Goal: Task Accomplishment & Management: Manage account settings

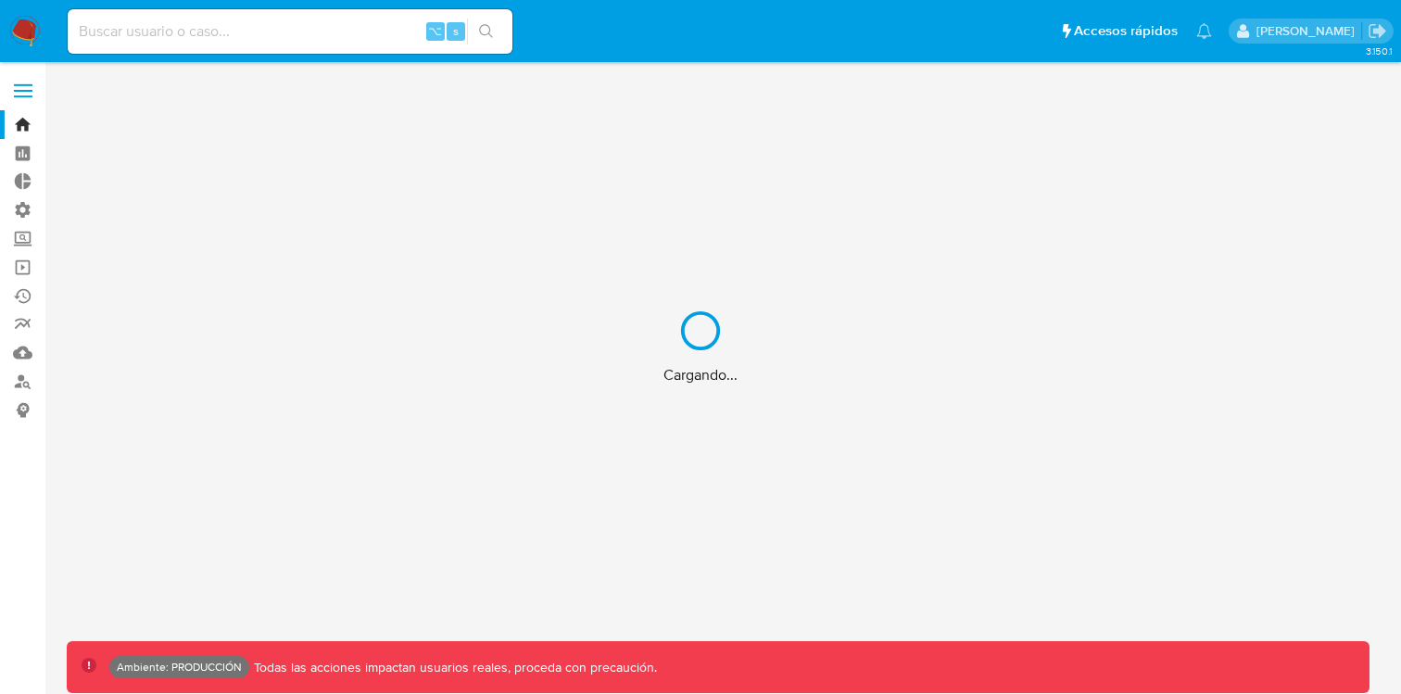
click at [22, 94] on div "Cargando..." at bounding box center [700, 347] width 1401 height 694
click at [22, 83] on div "Cargando..." at bounding box center [700, 347] width 1401 height 694
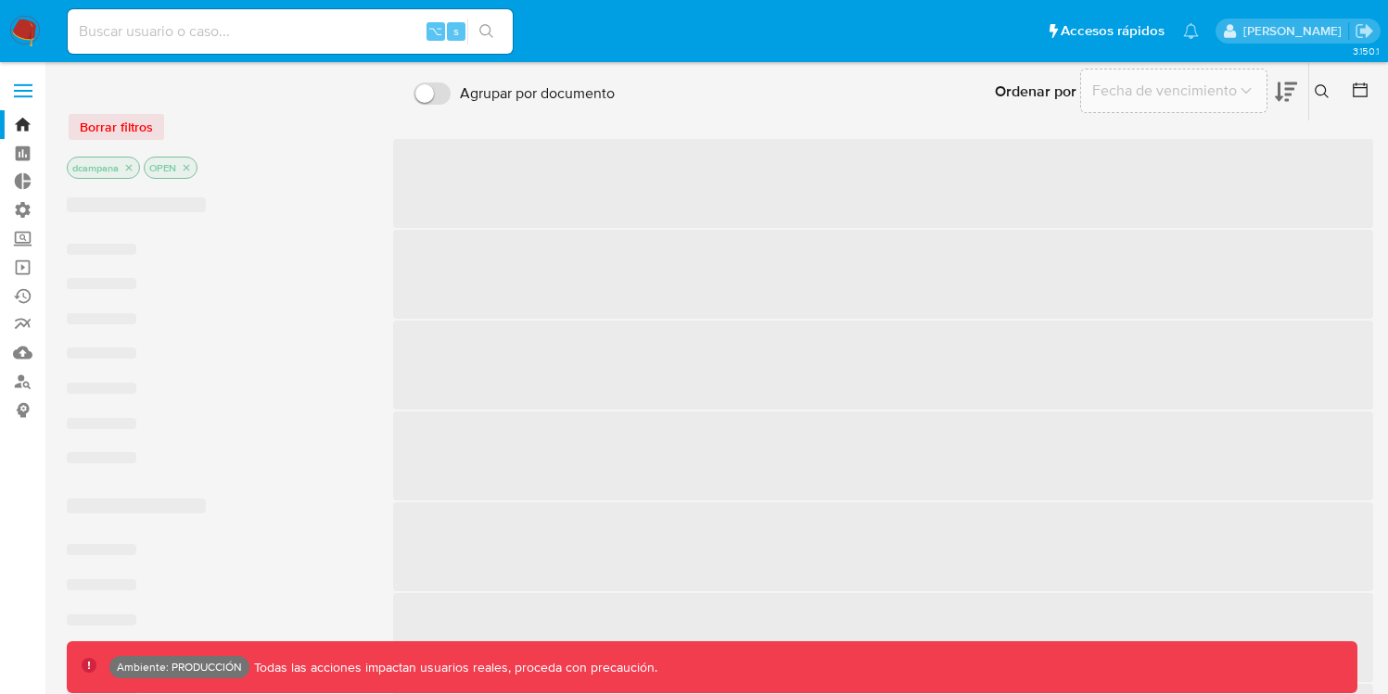
click at [21, 85] on span at bounding box center [23, 84] width 19 height 3
click at [0, 0] on input "checkbox" at bounding box center [0, 0] width 0 height 0
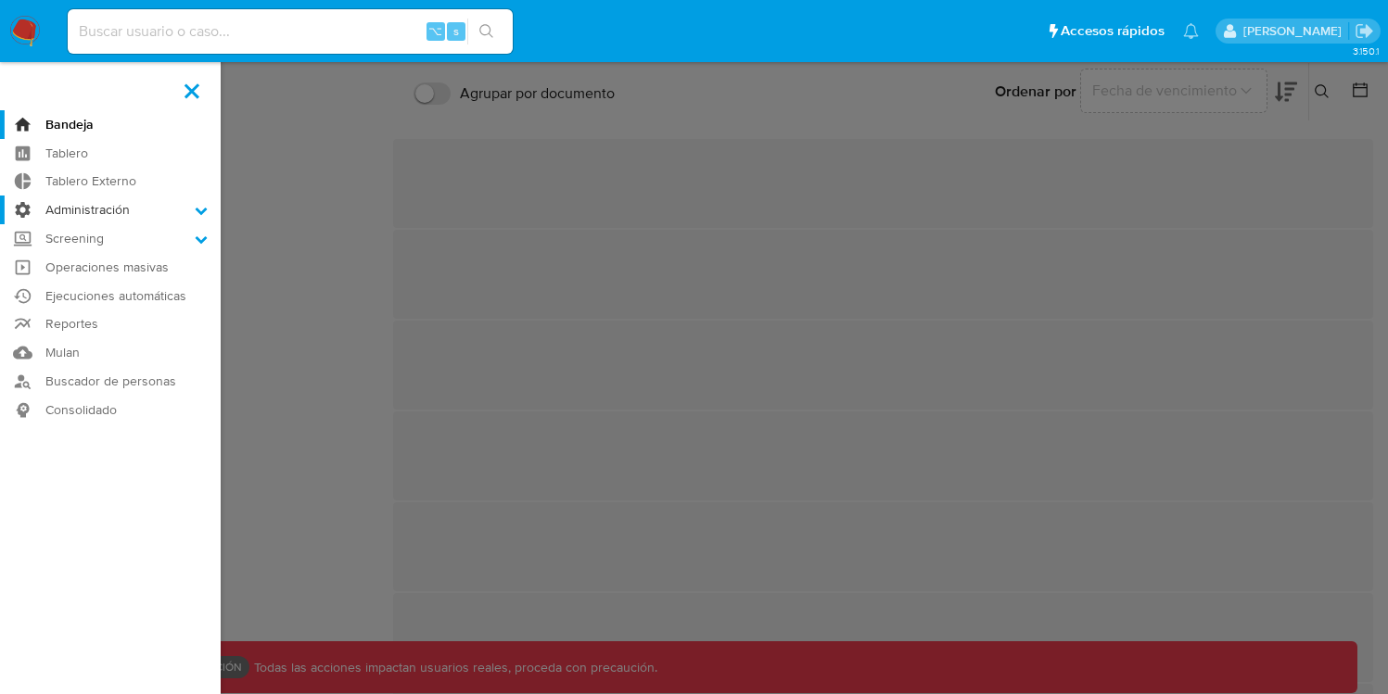
click at [157, 216] on label "Administración" at bounding box center [110, 210] width 221 height 29
click at [0, 0] on input "Administración" at bounding box center [0, 0] width 0 height 0
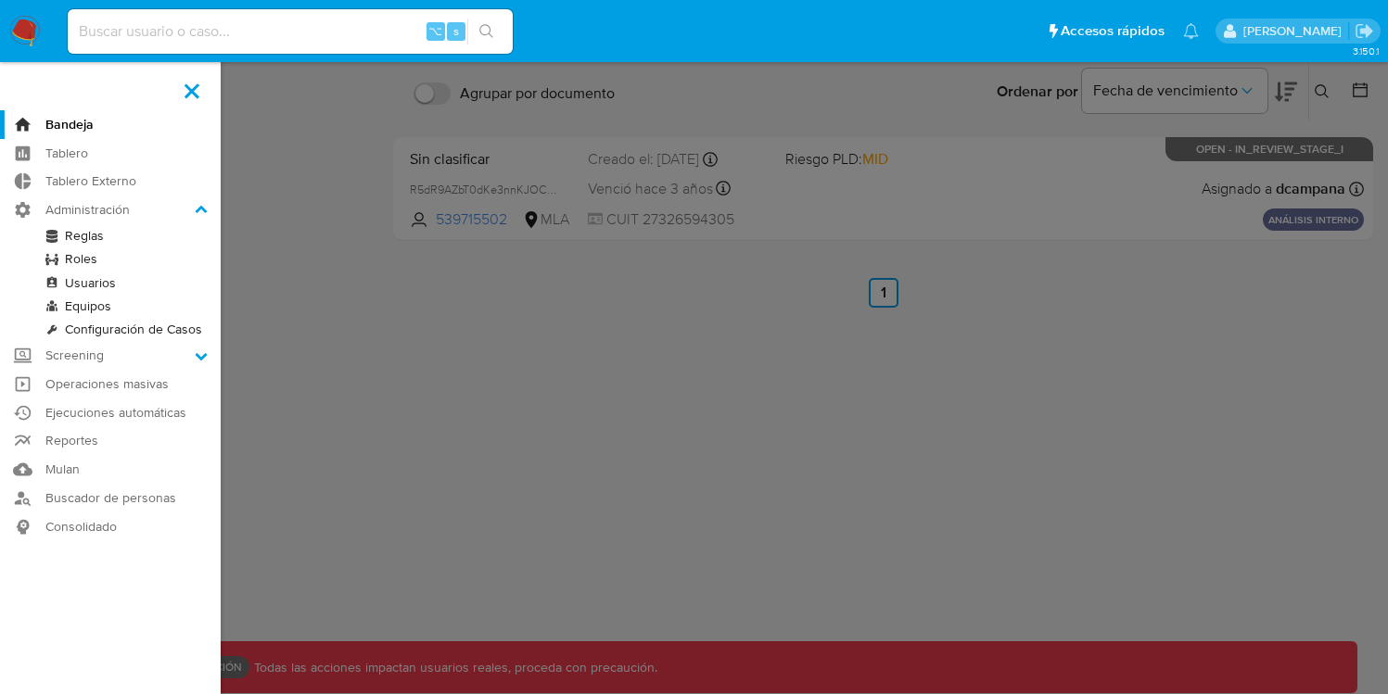
click at [80, 255] on link "Roles" at bounding box center [110, 258] width 221 height 23
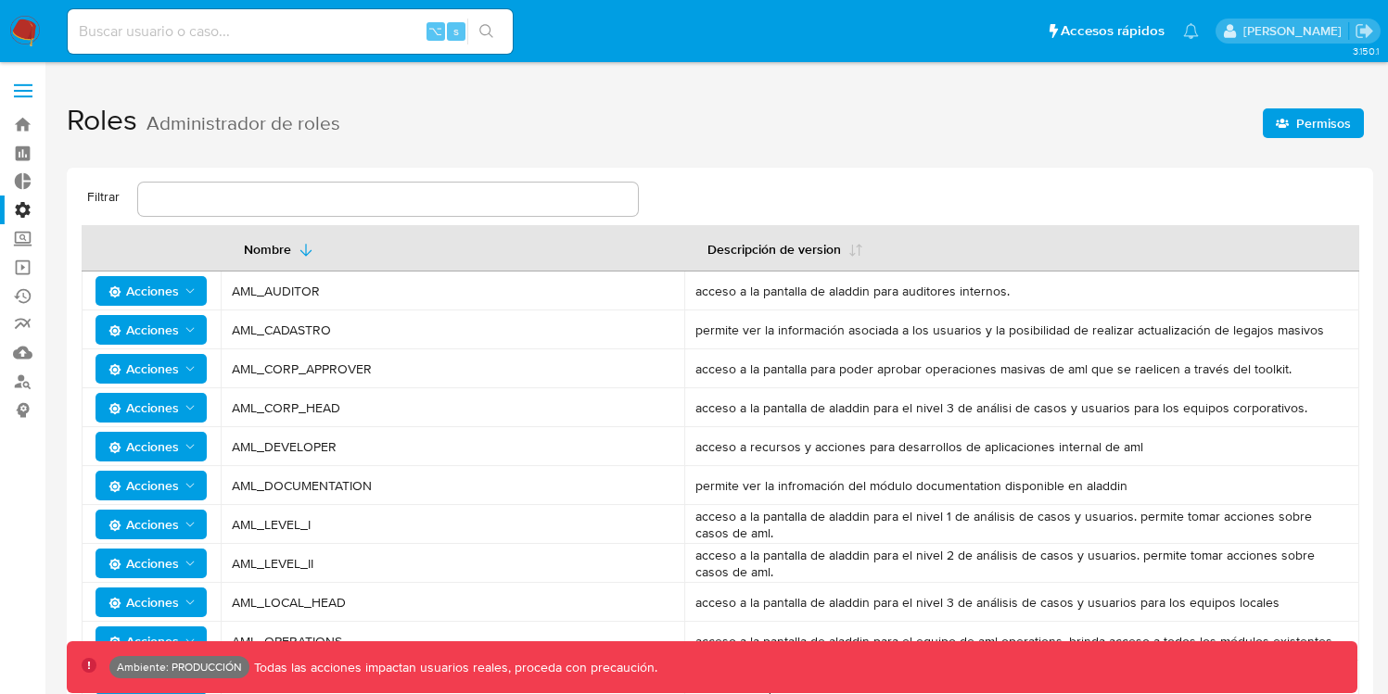
click at [1330, 128] on span "Permisos" at bounding box center [1323, 123] width 55 height 30
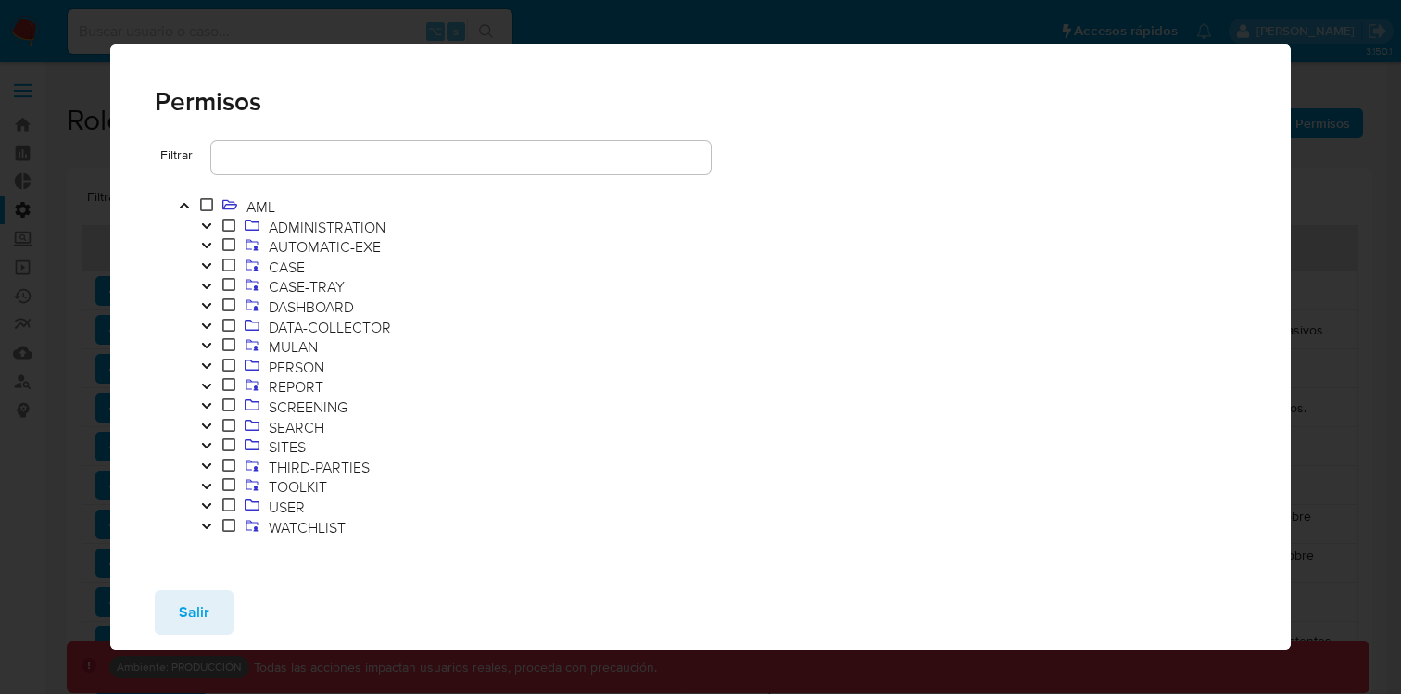
click at [211, 226] on icon "Toggle" at bounding box center [206, 226] width 13 height 11
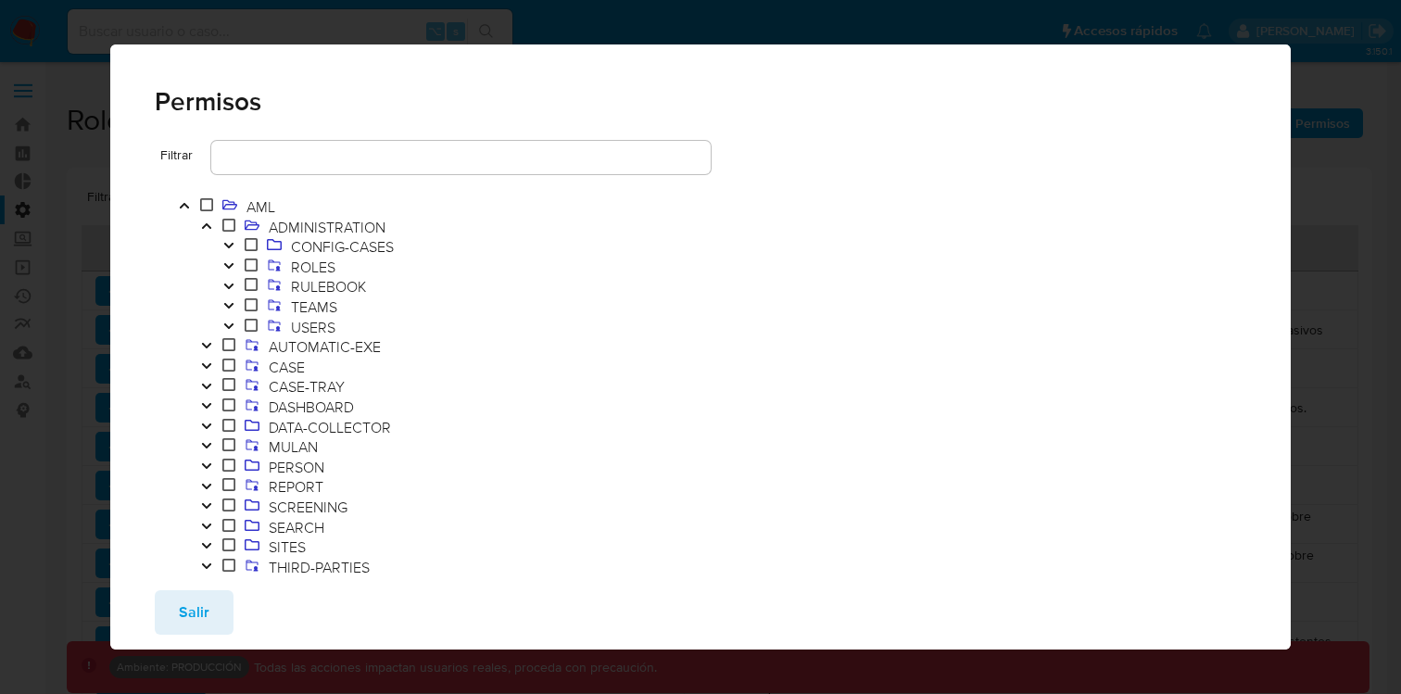
click at [228, 267] on icon "Toggle" at bounding box center [228, 266] width 9 height 6
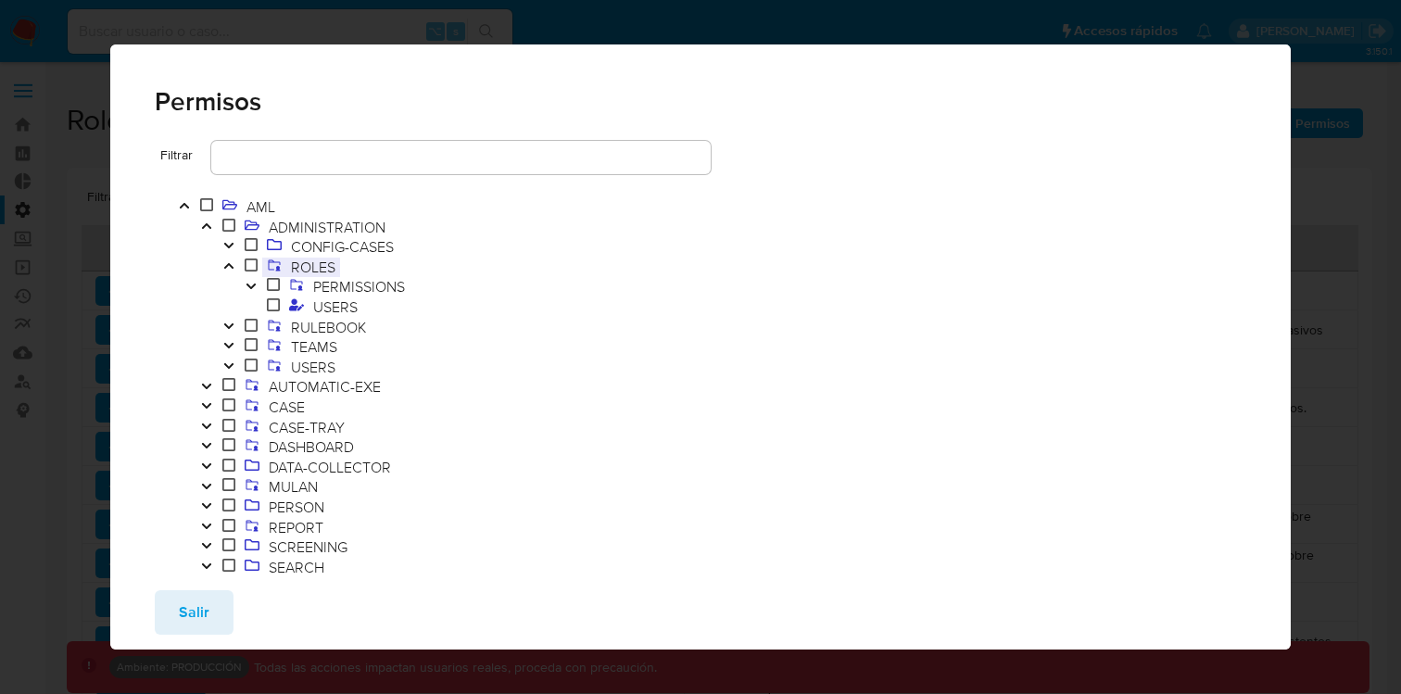
click at [337, 264] on span "ROLES" at bounding box center [313, 267] width 54 height 20
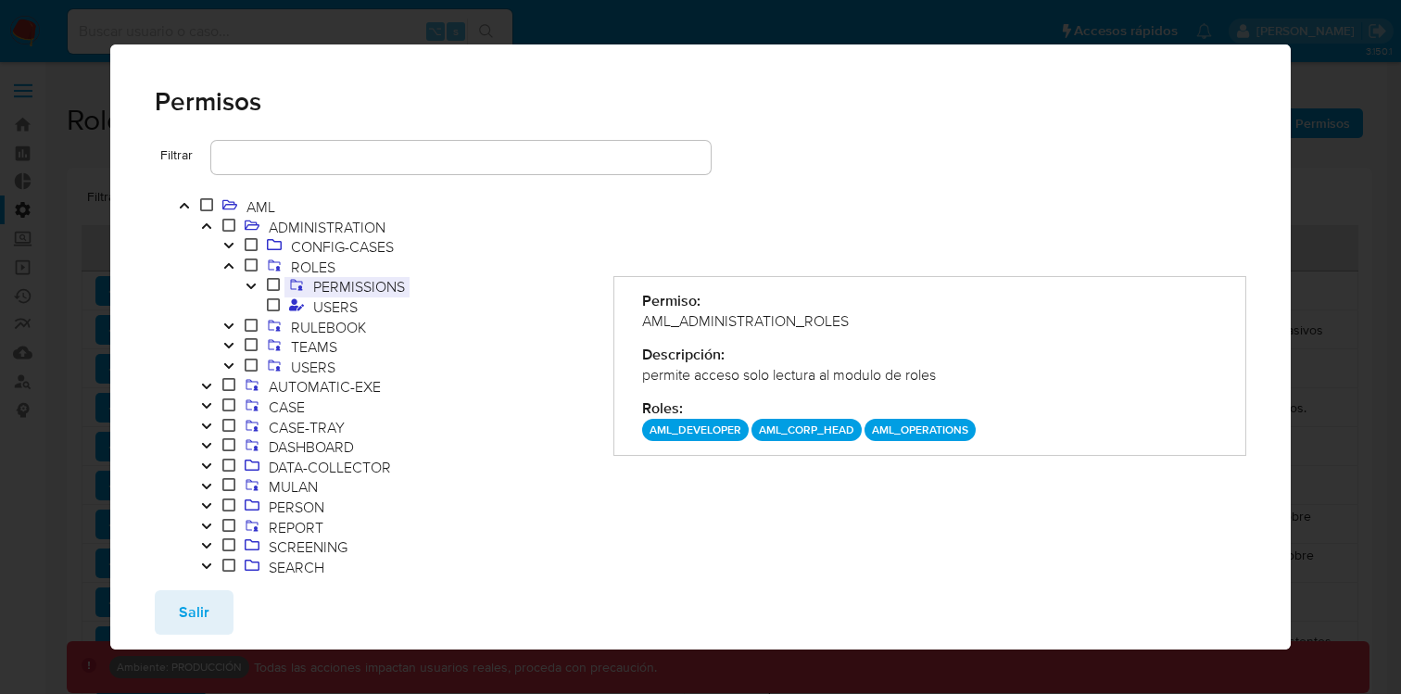
click at [338, 283] on span "PERMISSIONS" at bounding box center [359, 286] width 101 height 20
click at [253, 284] on icon "Toggle" at bounding box center [251, 287] width 9 height 6
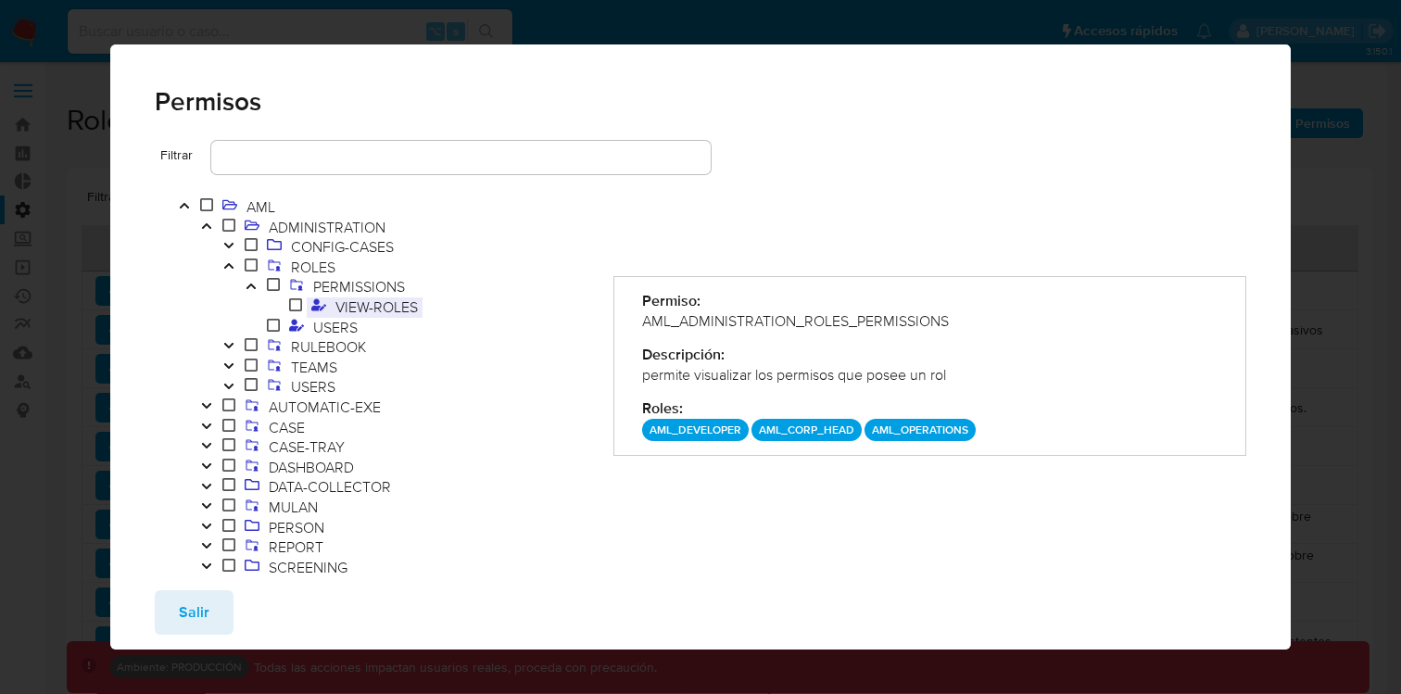
click at [345, 302] on span "VIEW-ROLES" at bounding box center [377, 307] width 92 height 20
click at [331, 329] on span "USERS" at bounding box center [336, 327] width 54 height 20
click at [217, 582] on div "Salir" at bounding box center [700, 613] width 1181 height 74
click at [203, 609] on span "Salir" at bounding box center [194, 612] width 31 height 41
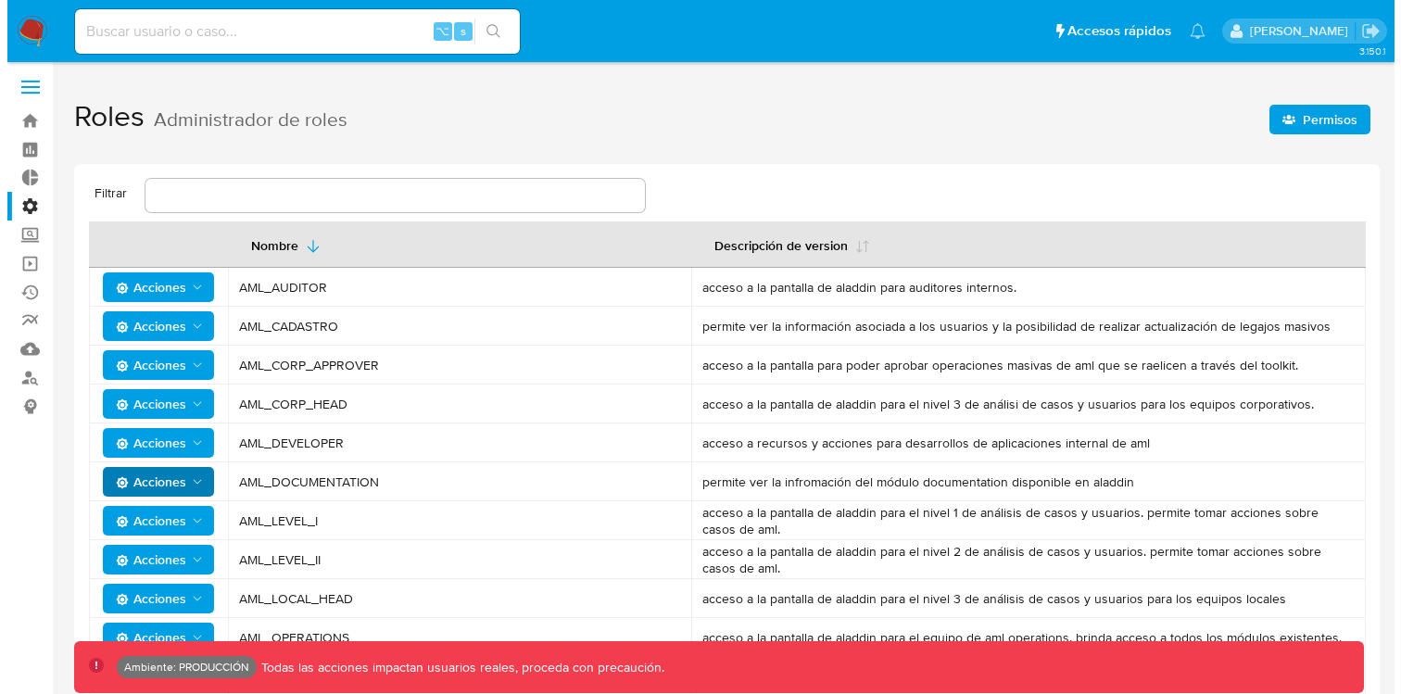
scroll to position [188, 0]
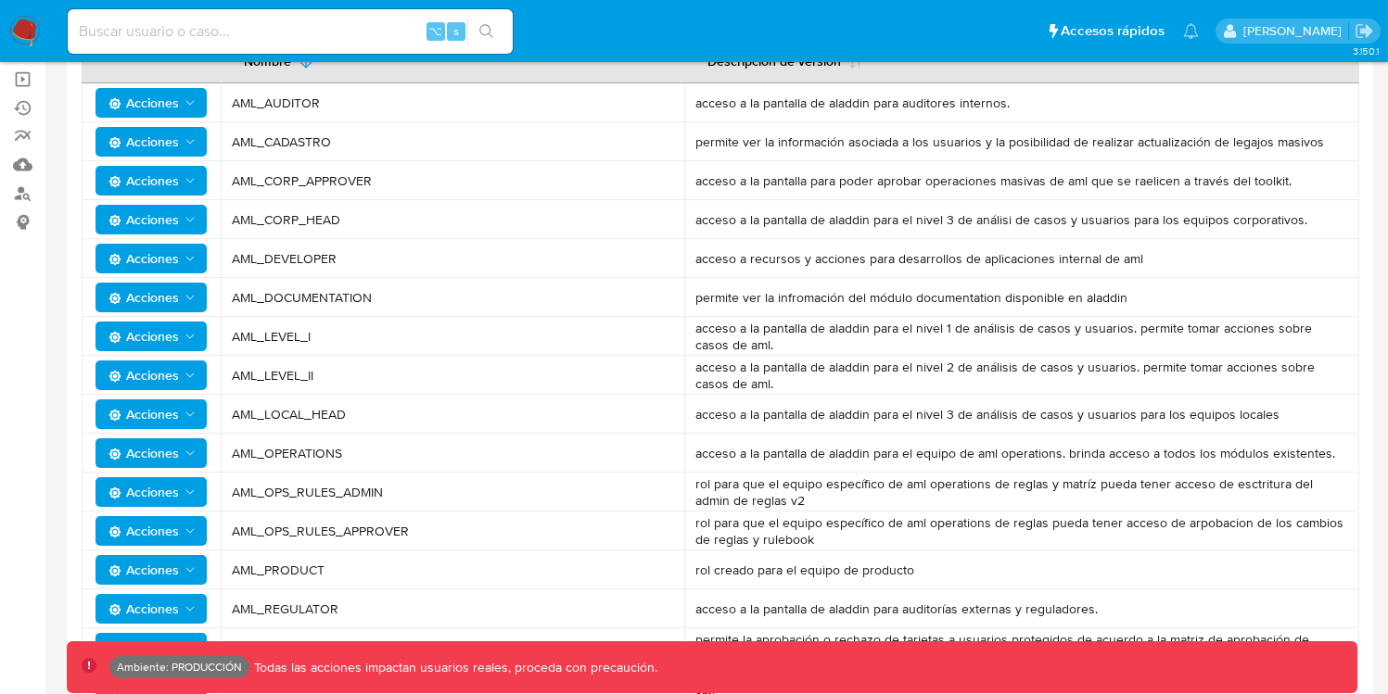
click at [196, 407] on icon "Acciones" at bounding box center [190, 414] width 15 height 15
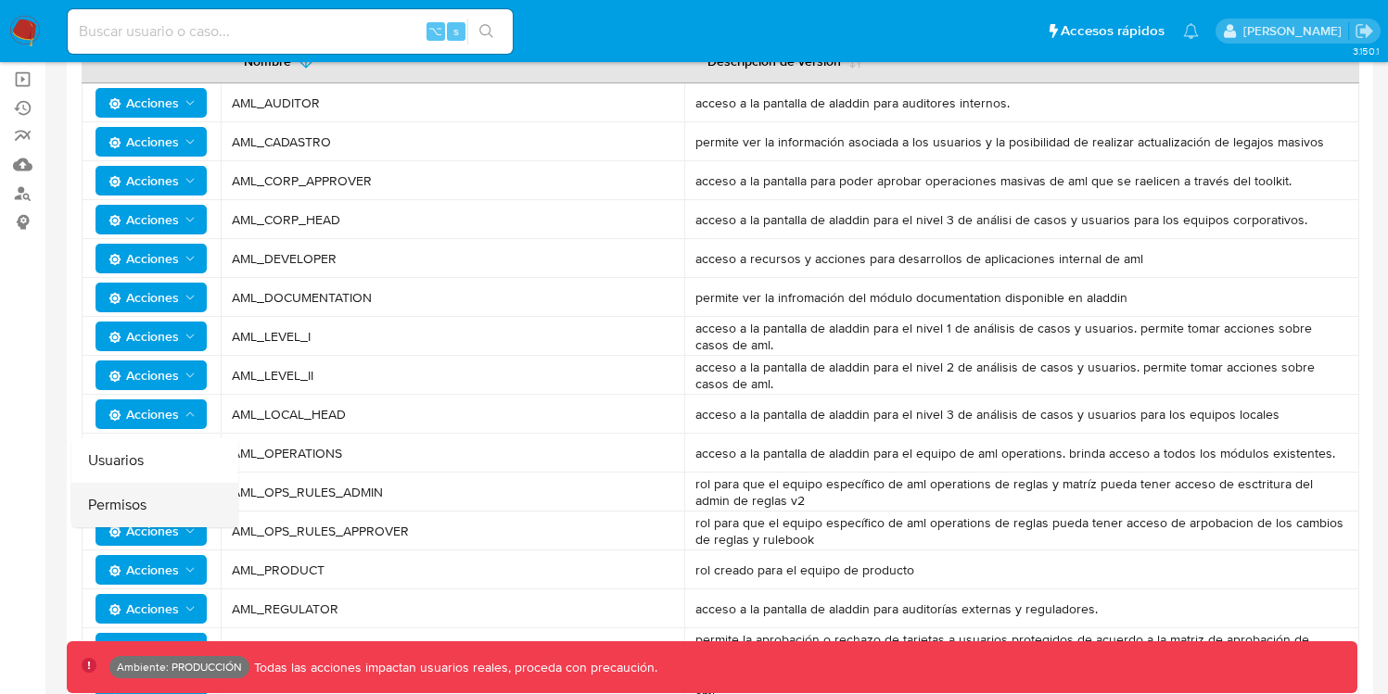
click at [149, 512] on button "Permisos" at bounding box center [154, 505] width 167 height 44
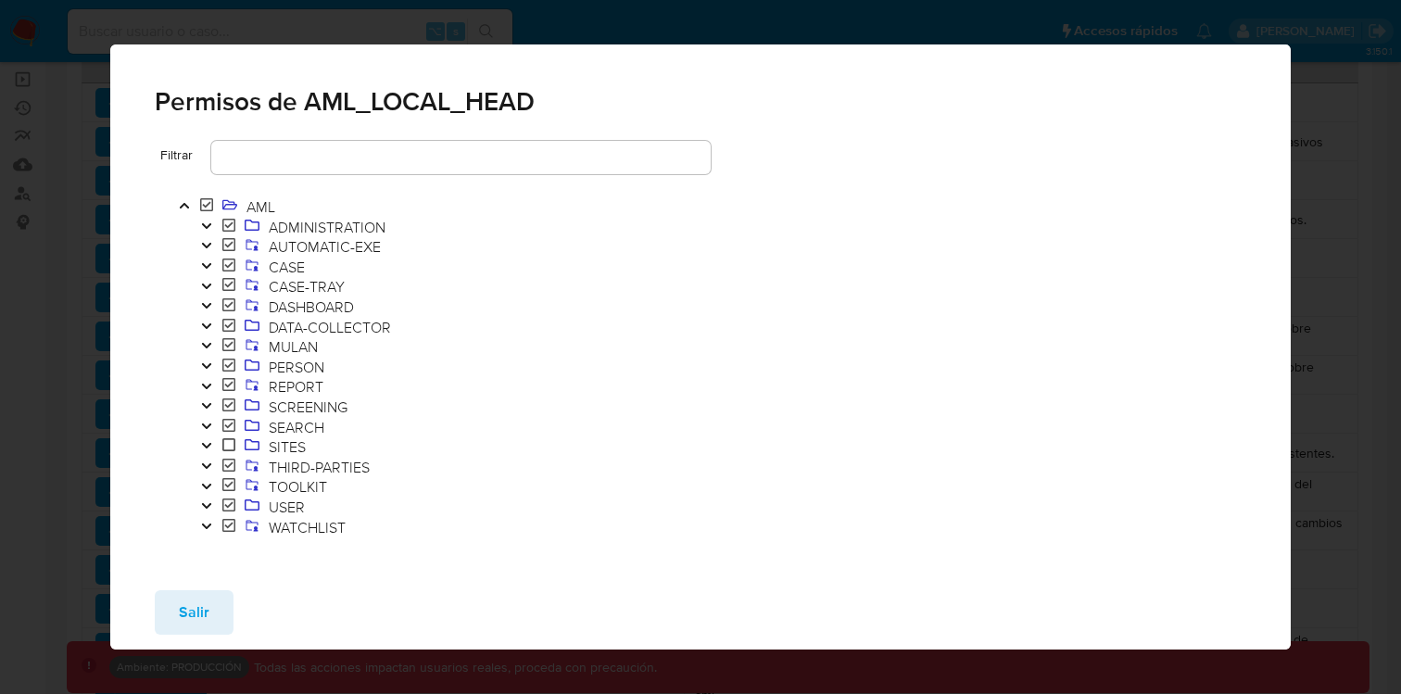
click at [208, 225] on icon "Toggle" at bounding box center [206, 226] width 9 height 6
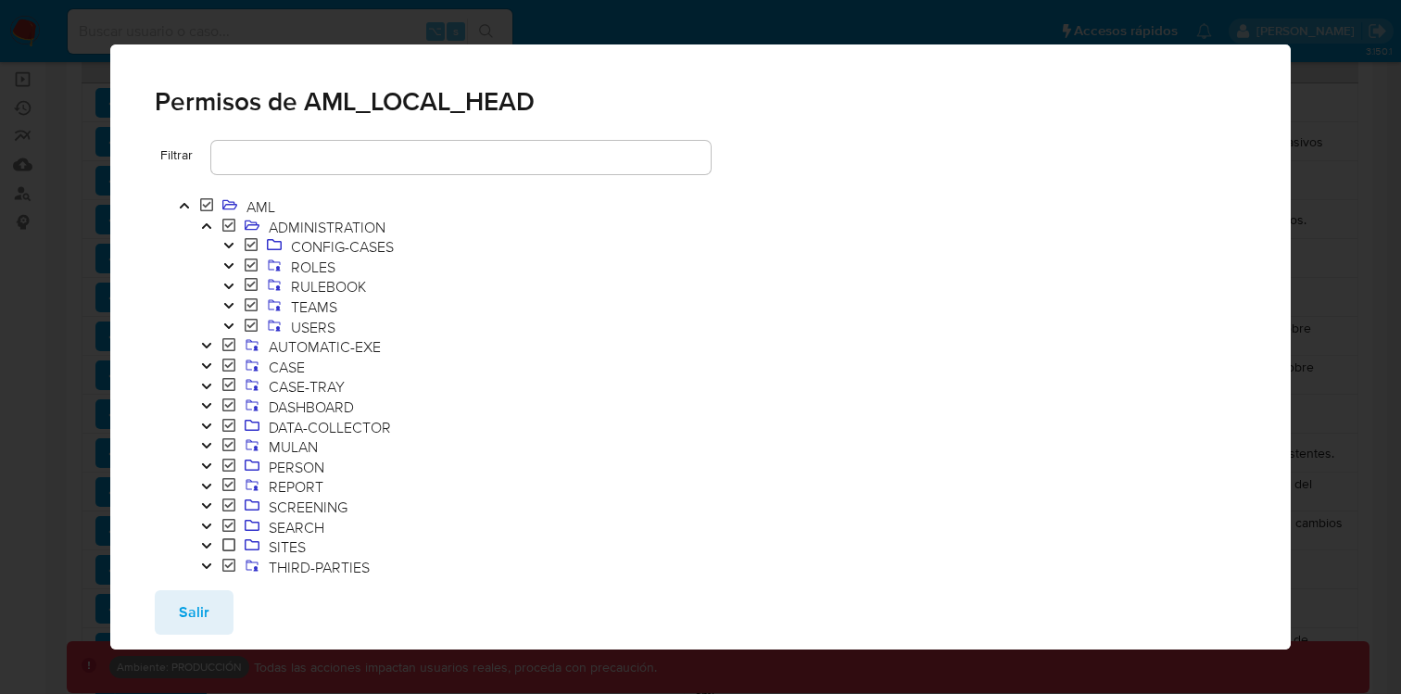
click at [231, 261] on icon "Toggle" at bounding box center [228, 265] width 13 height 11
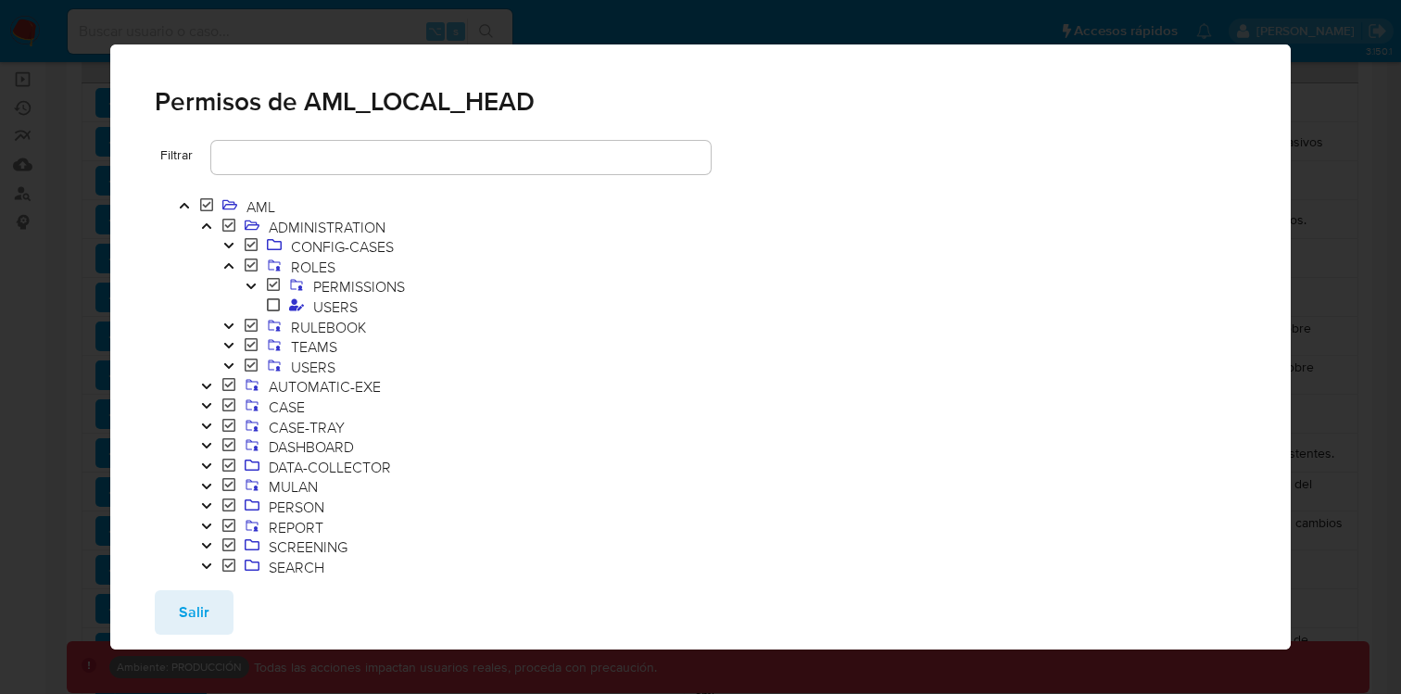
click at [253, 290] on icon "Toggle" at bounding box center [251, 286] width 13 height 11
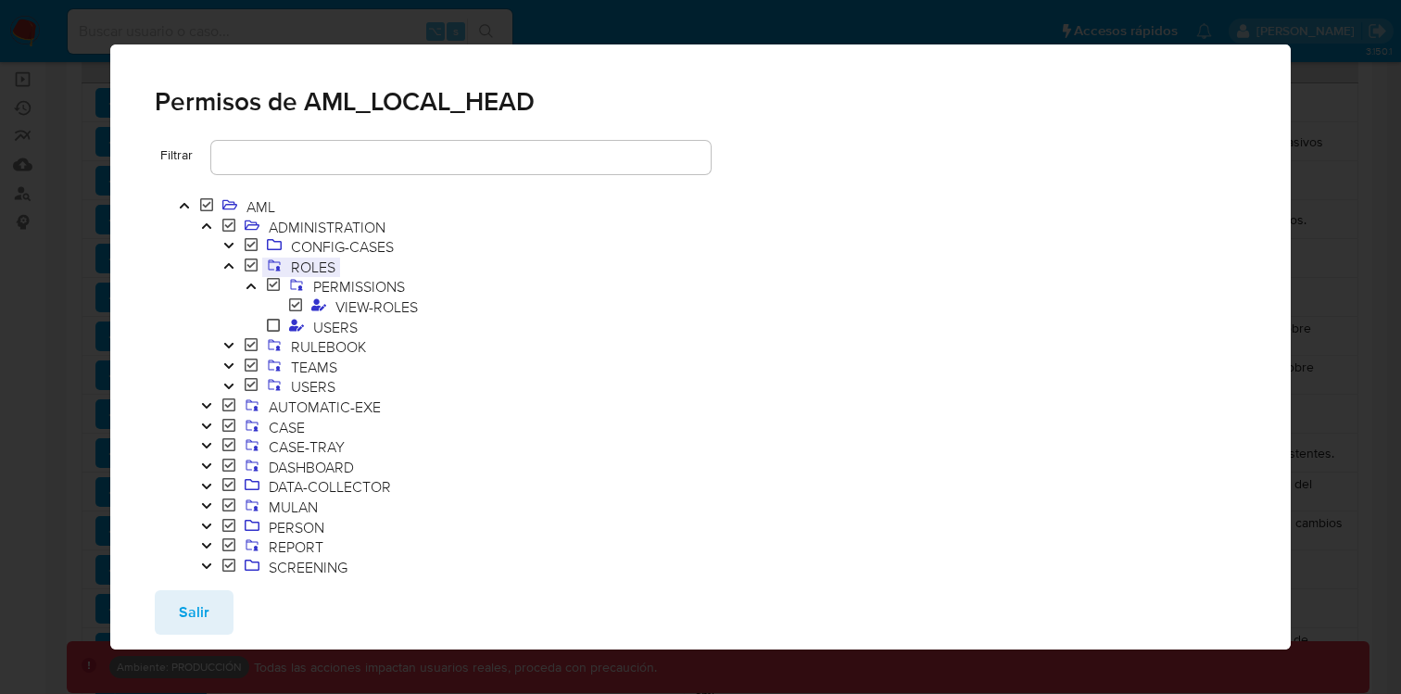
click at [337, 271] on span "ROLES" at bounding box center [313, 267] width 54 height 20
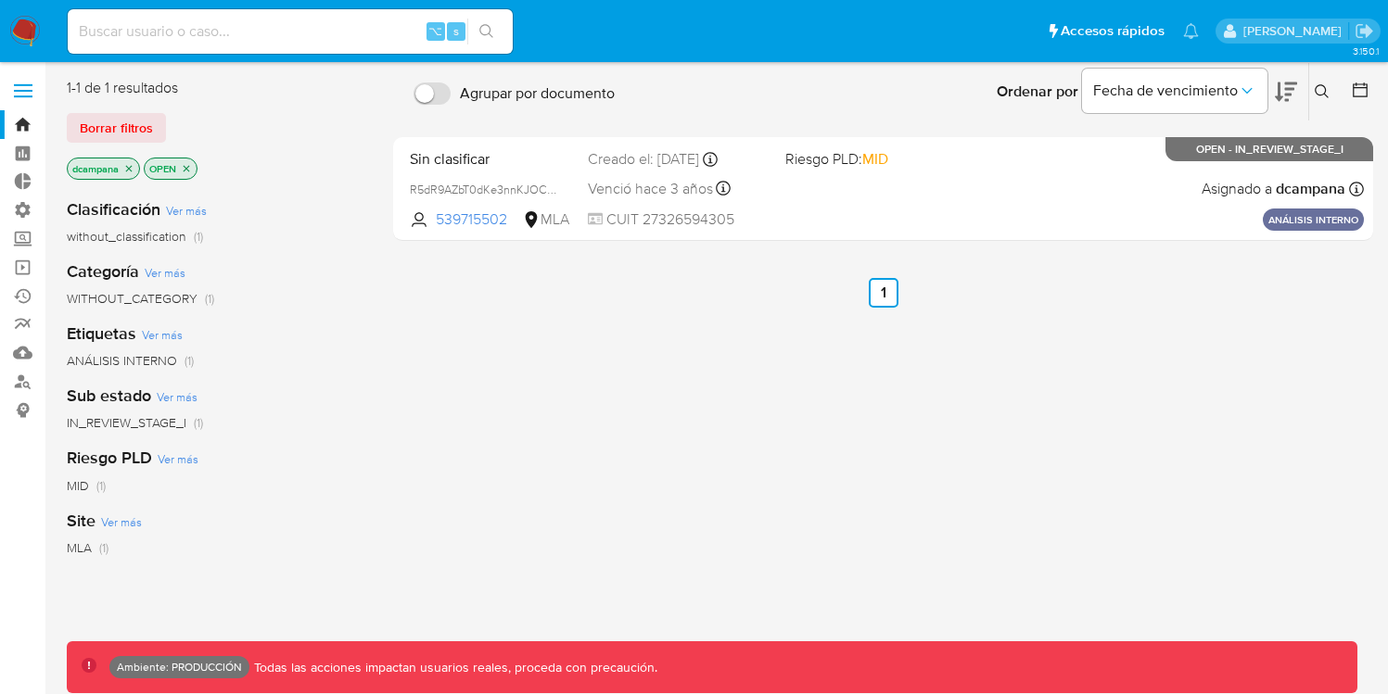
click at [33, 95] on label at bounding box center [23, 90] width 46 height 39
click at [0, 0] on input "checkbox" at bounding box center [0, 0] width 0 height 0
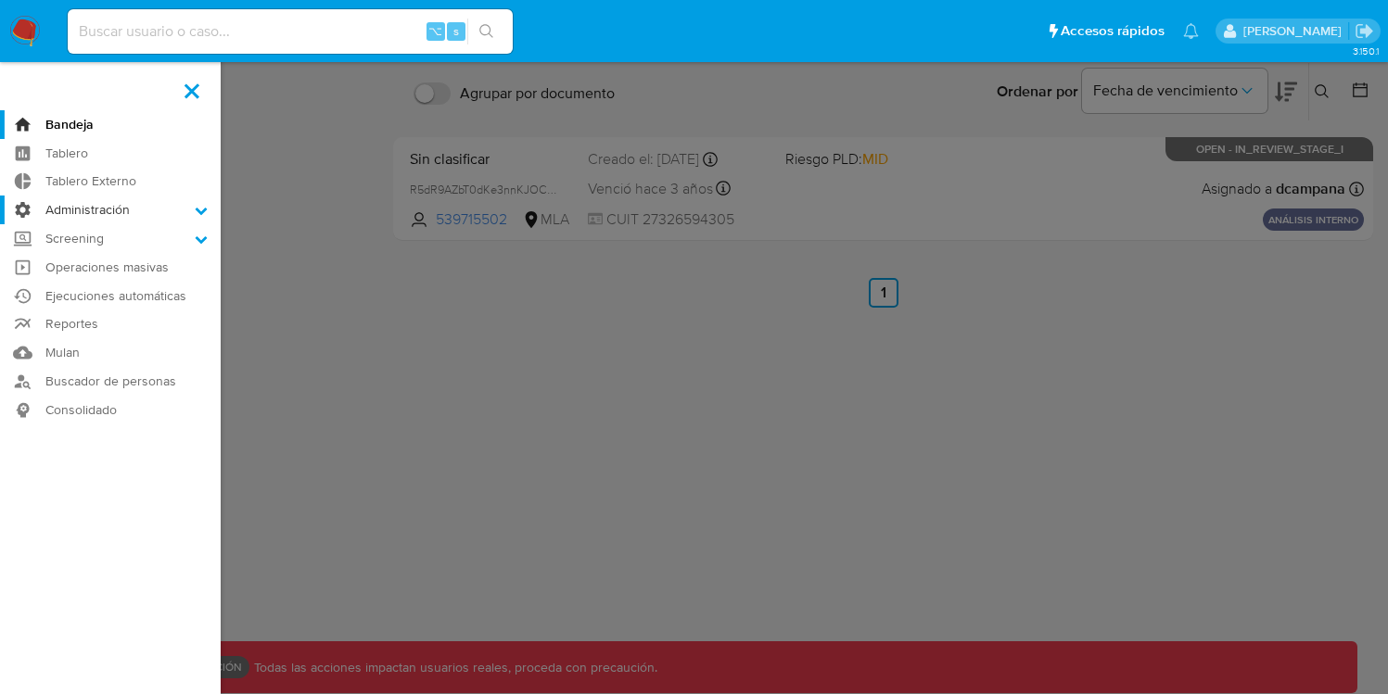
click at [125, 211] on label "Administración" at bounding box center [110, 210] width 221 height 29
click at [0, 0] on input "Administración" at bounding box center [0, 0] width 0 height 0
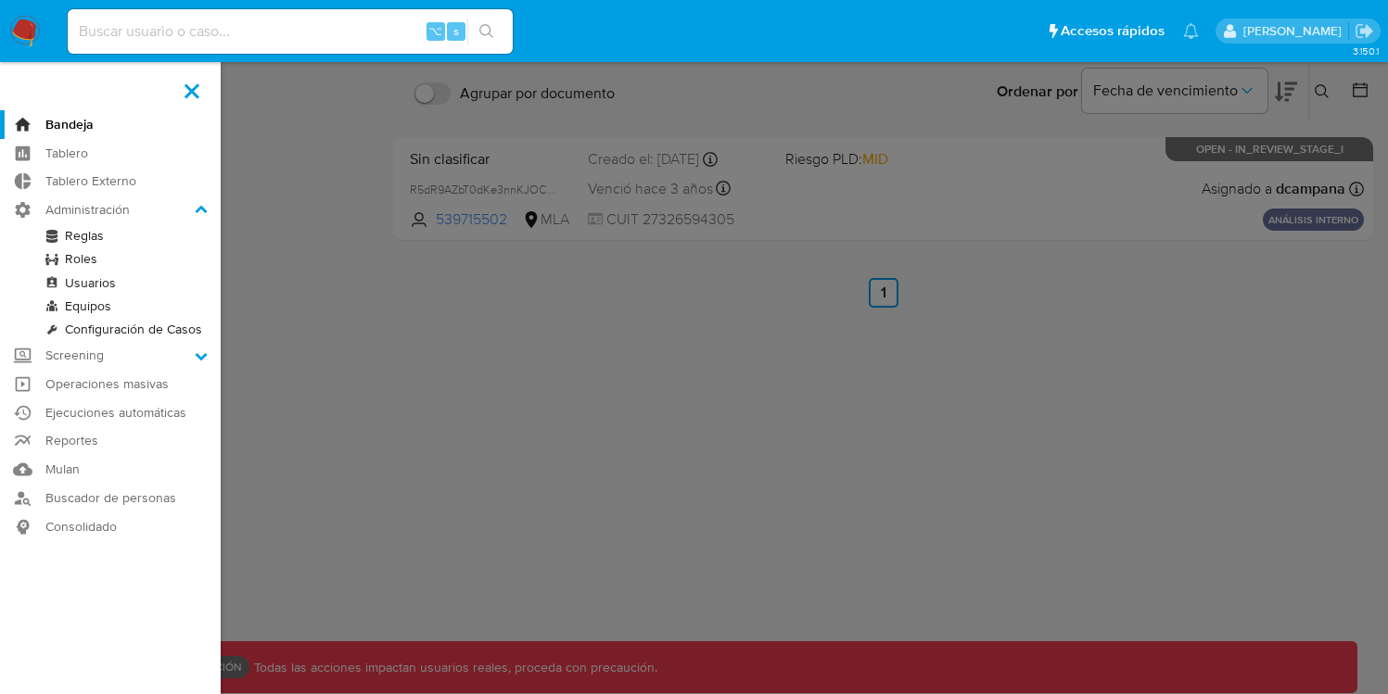
click at [64, 258] on link "Roles" at bounding box center [110, 258] width 221 height 23
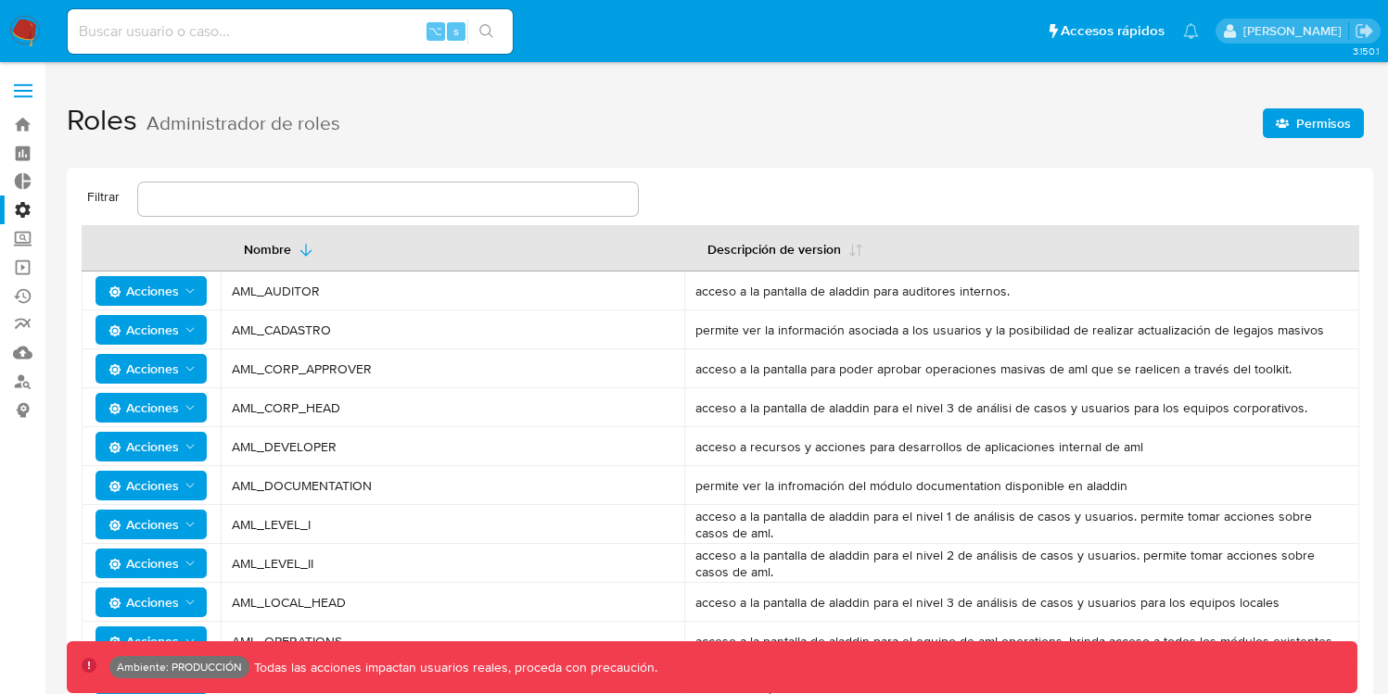
click at [1354, 126] on button "Permisos" at bounding box center [1312, 123] width 101 height 30
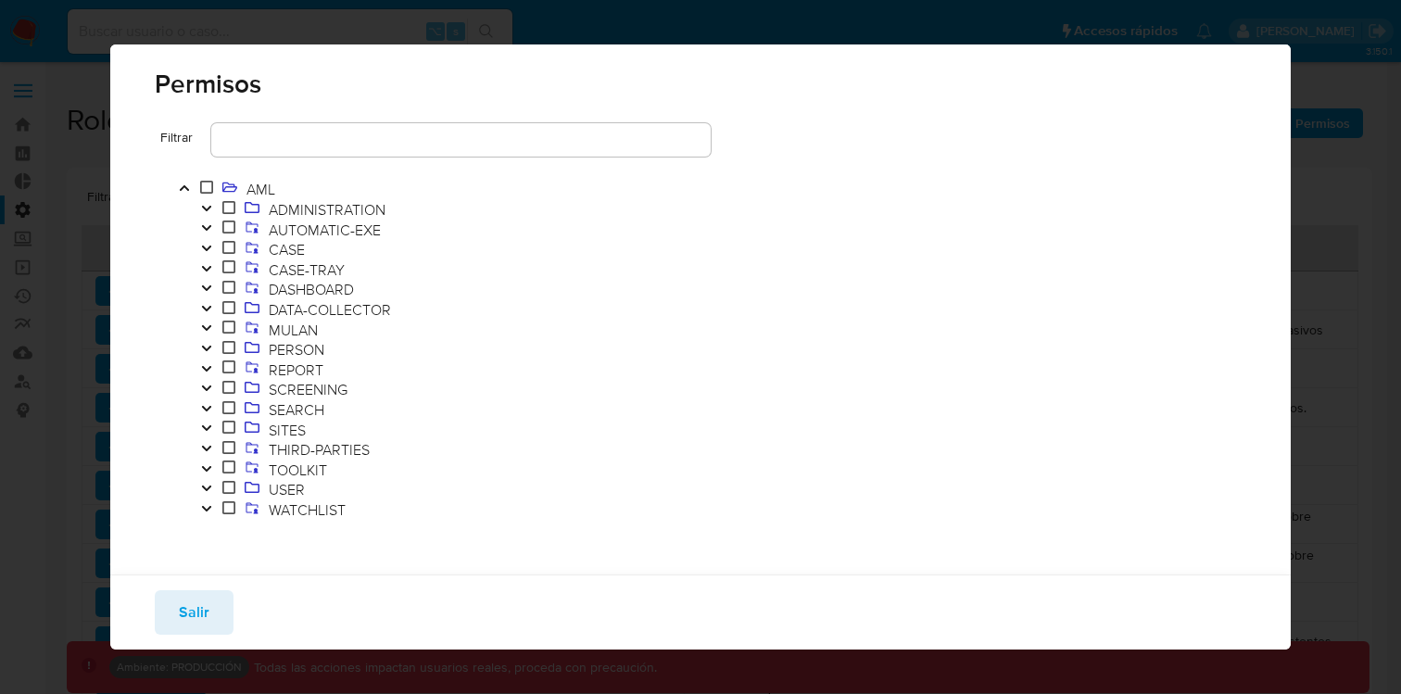
scroll to position [19, 0]
click at [208, 459] on button "Toggle" at bounding box center [207, 468] width 22 height 20
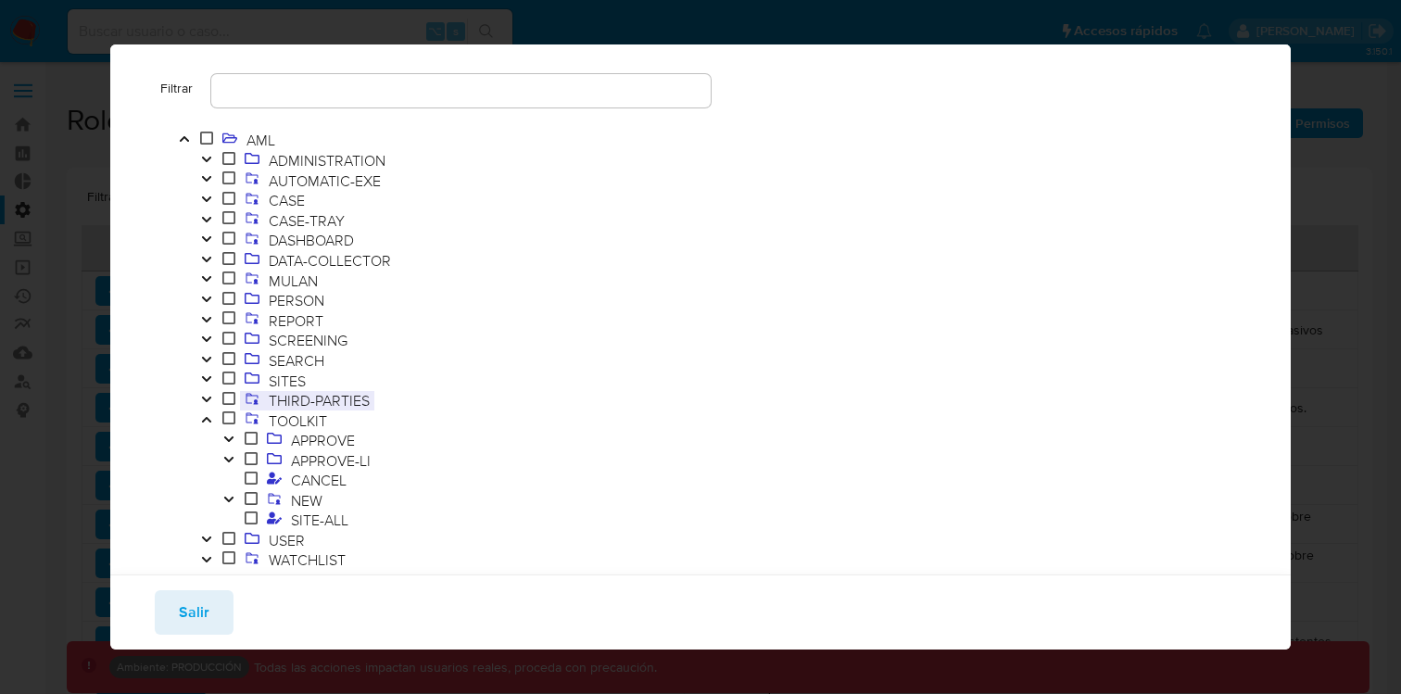
scroll to position [83, 0]
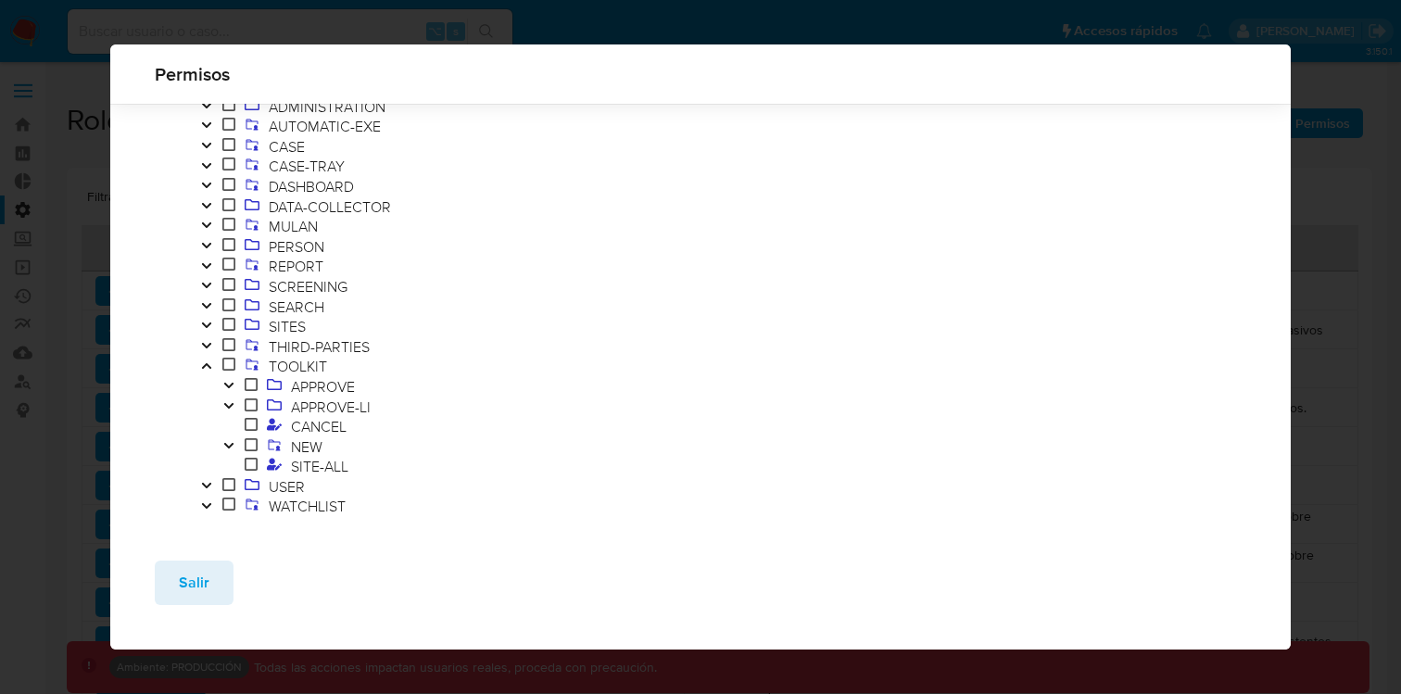
click at [236, 445] on button "Toggle" at bounding box center [229, 447] width 22 height 20
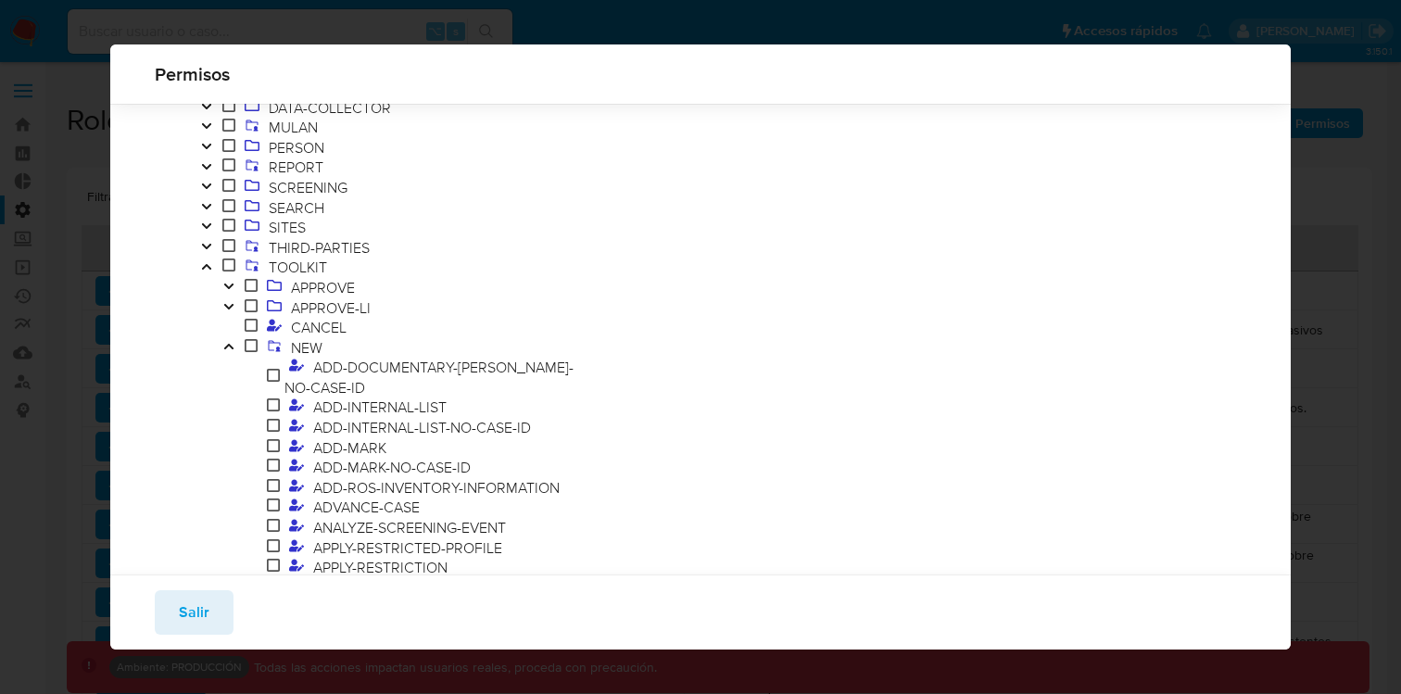
scroll to position [0, 0]
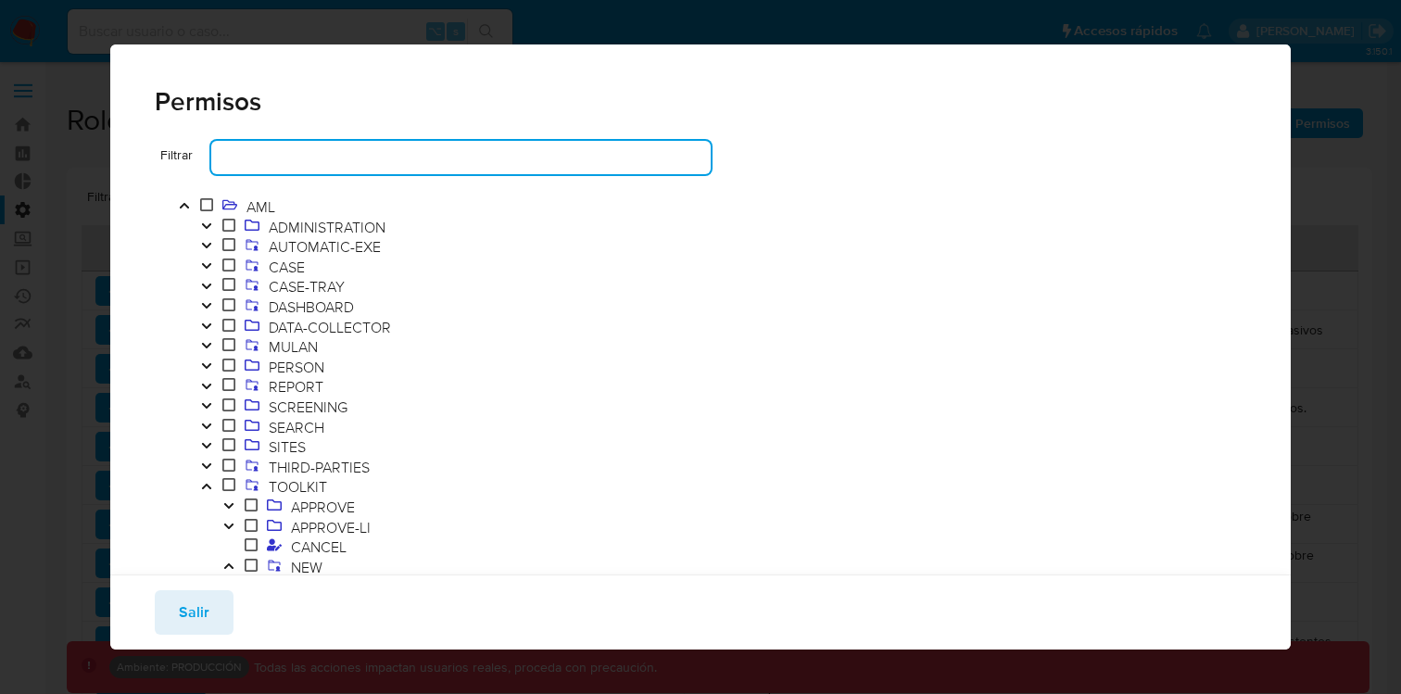
click at [272, 167] on input "text" at bounding box center [461, 158] width 500 height 24
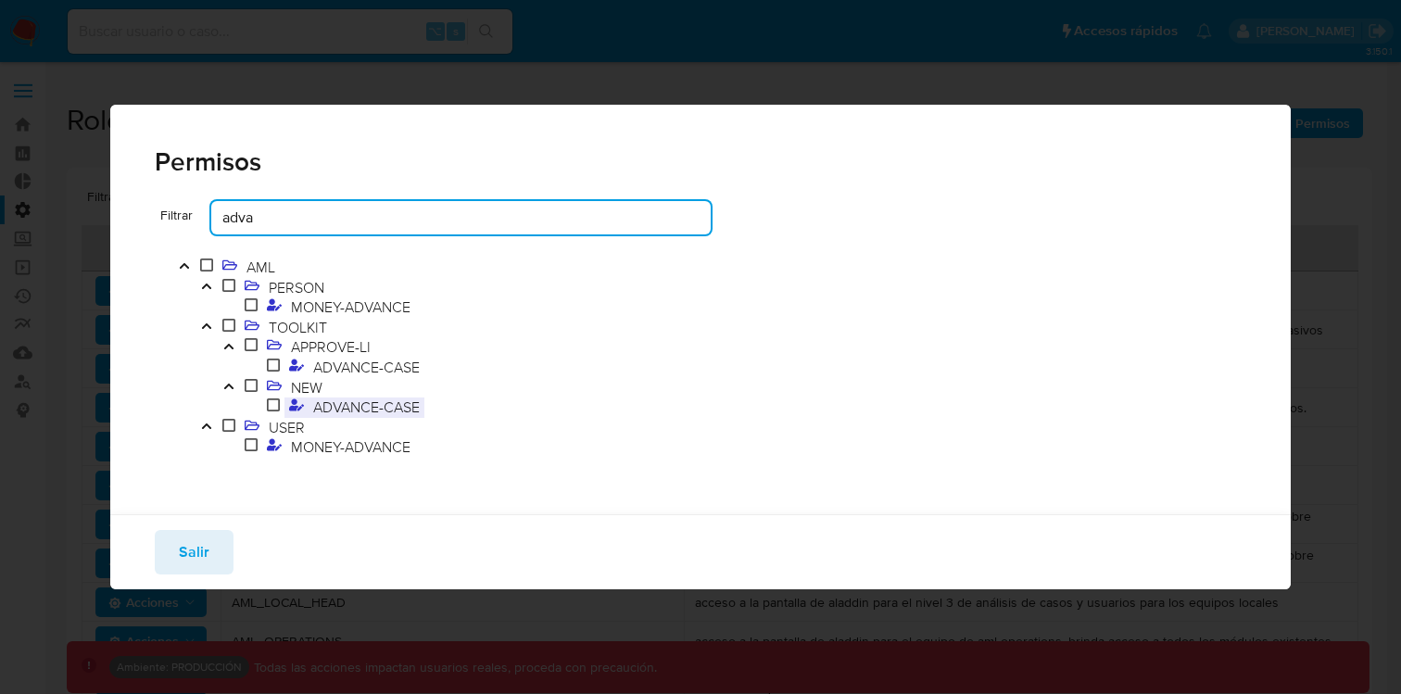
type input "adva"
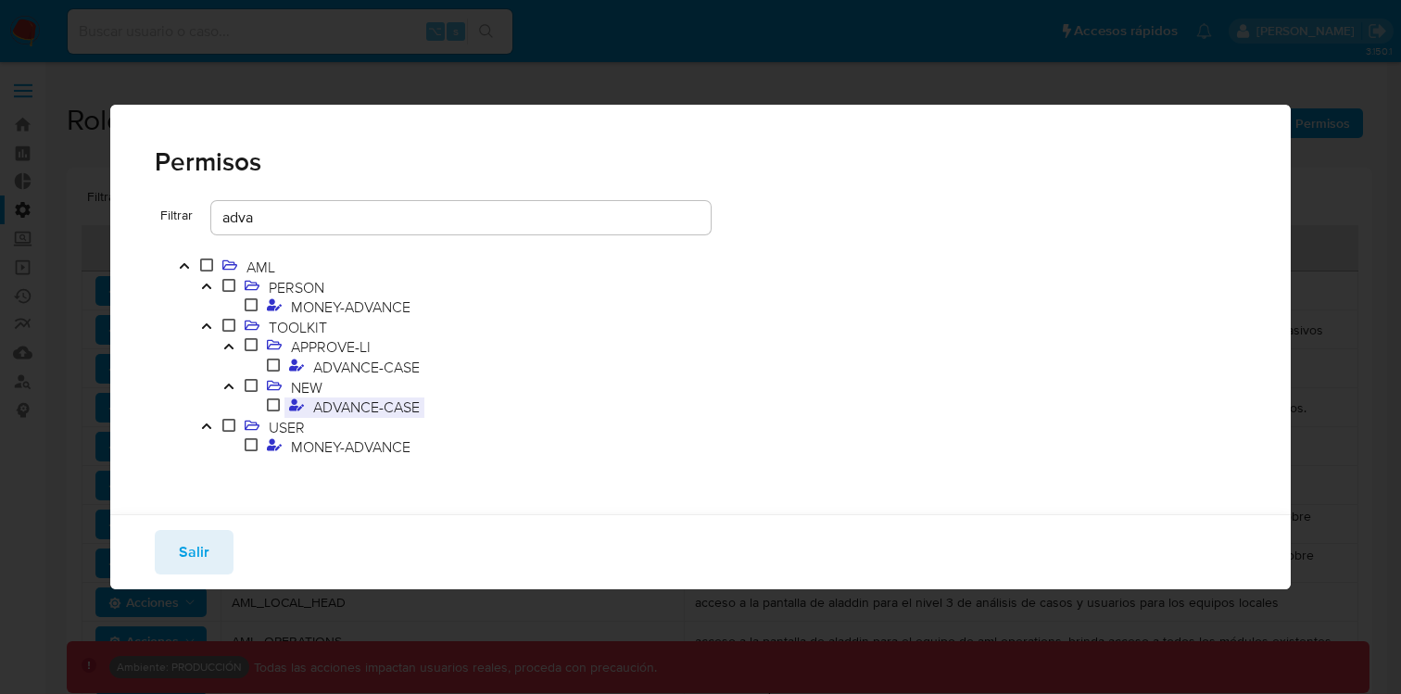
click at [380, 407] on span "ADVANCE-CASE" at bounding box center [367, 407] width 116 height 20
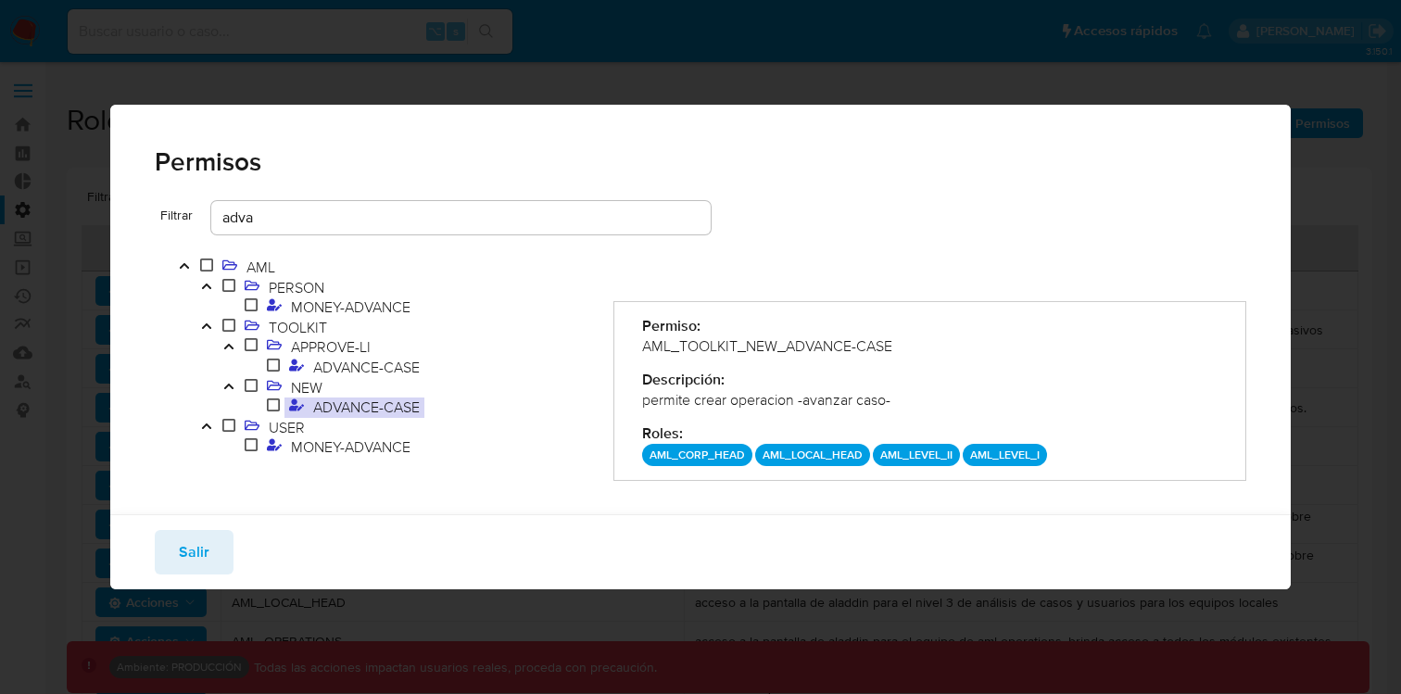
click at [751, 343] on div "AML_TOOLKIT_NEW_ADVANCE-CASE" at bounding box center [930, 346] width 576 height 20
click at [935, 349] on div "AML_TOOLKIT_NEW_ADVANCE-CASE" at bounding box center [930, 346] width 576 height 20
drag, startPoint x: 920, startPoint y: 347, endPoint x: 644, endPoint y: 346, distance: 276.2
click at [644, 346] on div "AML_TOOLKIT_NEW_ADVANCE-CASE" at bounding box center [930, 346] width 576 height 20
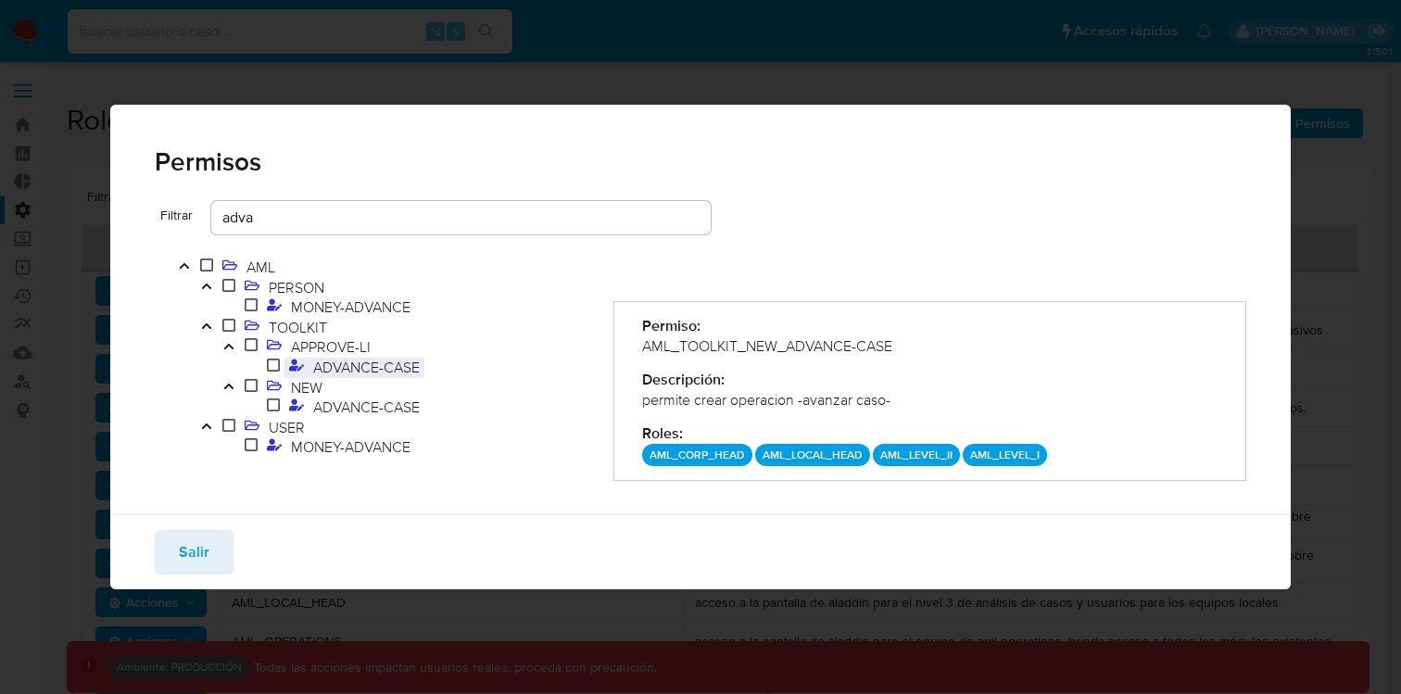
click at [361, 361] on span "ADVANCE-CASE" at bounding box center [367, 367] width 116 height 20
drag, startPoint x: 957, startPoint y: 348, endPoint x: 644, endPoint y: 341, distance: 313.4
click at [644, 341] on div "AML_TOOLKIT_APPROVE-LI_ADVANCE-CASE" at bounding box center [930, 346] width 576 height 20
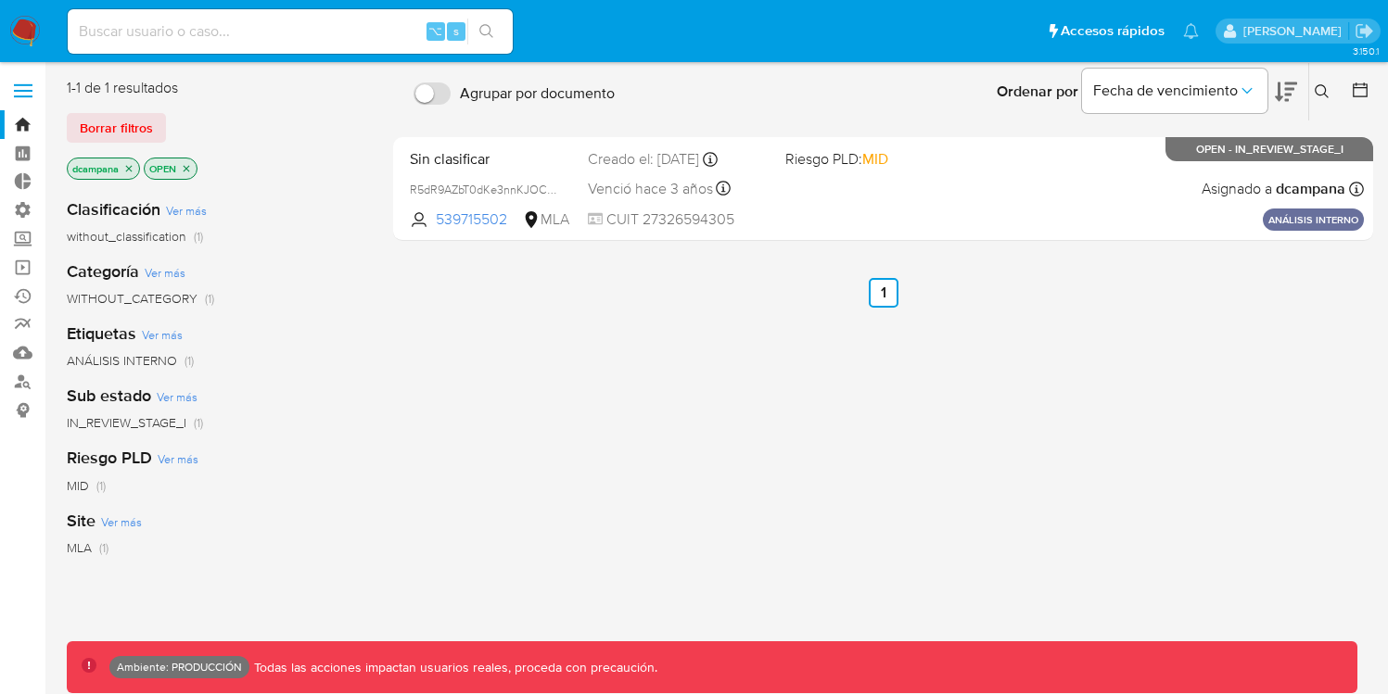
click at [27, 86] on label at bounding box center [23, 90] width 46 height 39
click at [0, 0] on input "checkbox" at bounding box center [0, 0] width 0 height 0
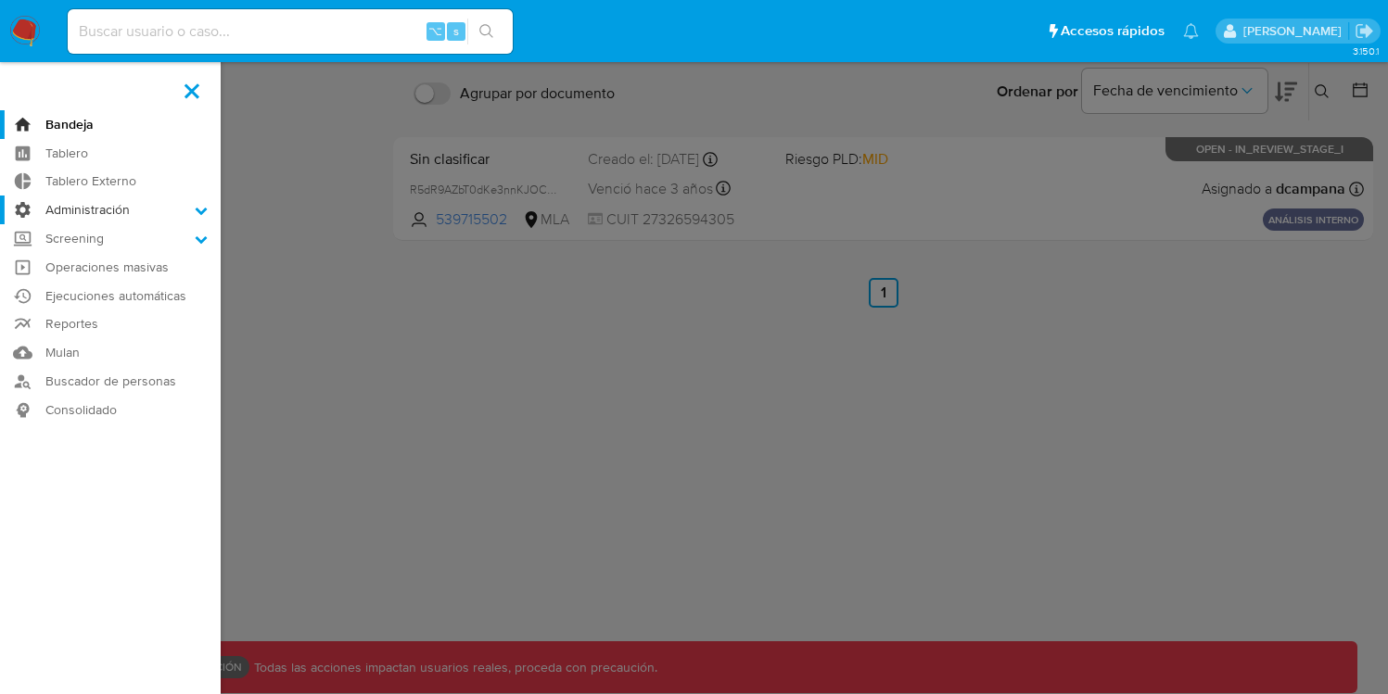
click at [110, 217] on label "Administración" at bounding box center [110, 210] width 221 height 29
click at [0, 0] on input "Administración" at bounding box center [0, 0] width 0 height 0
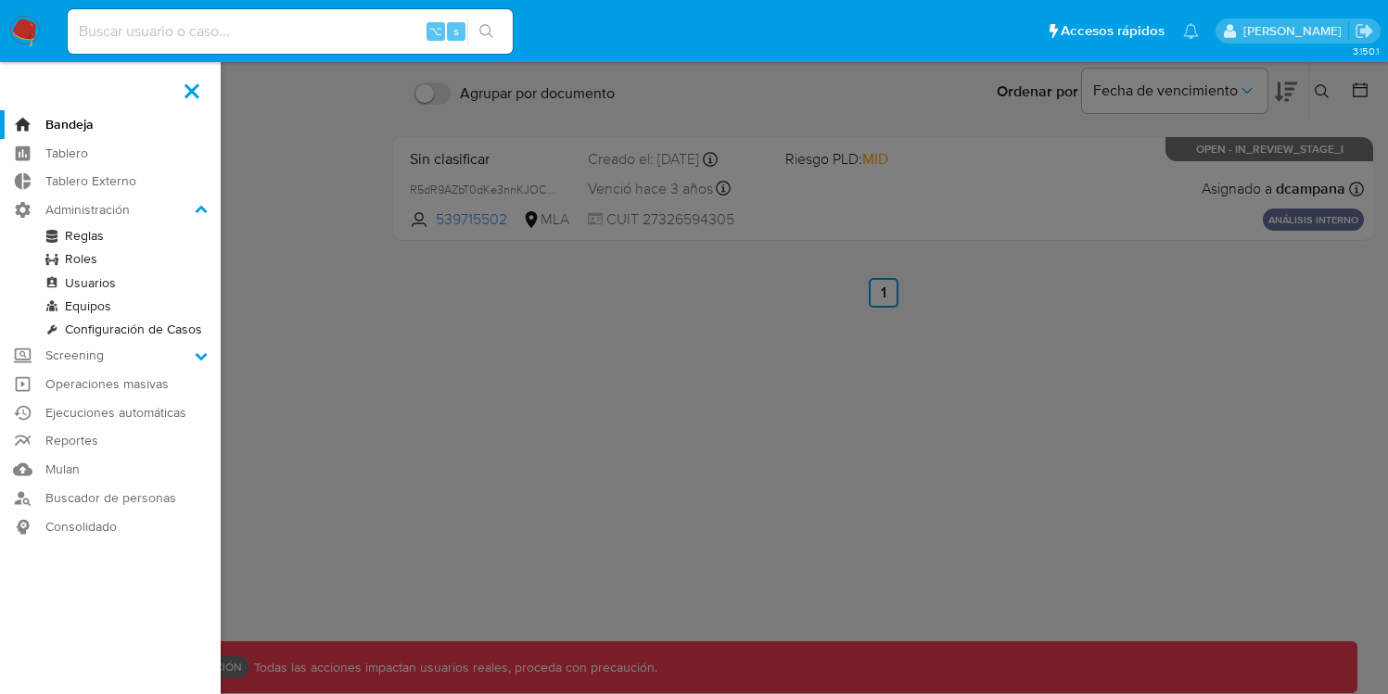
click at [89, 262] on link "Roles" at bounding box center [110, 258] width 221 height 23
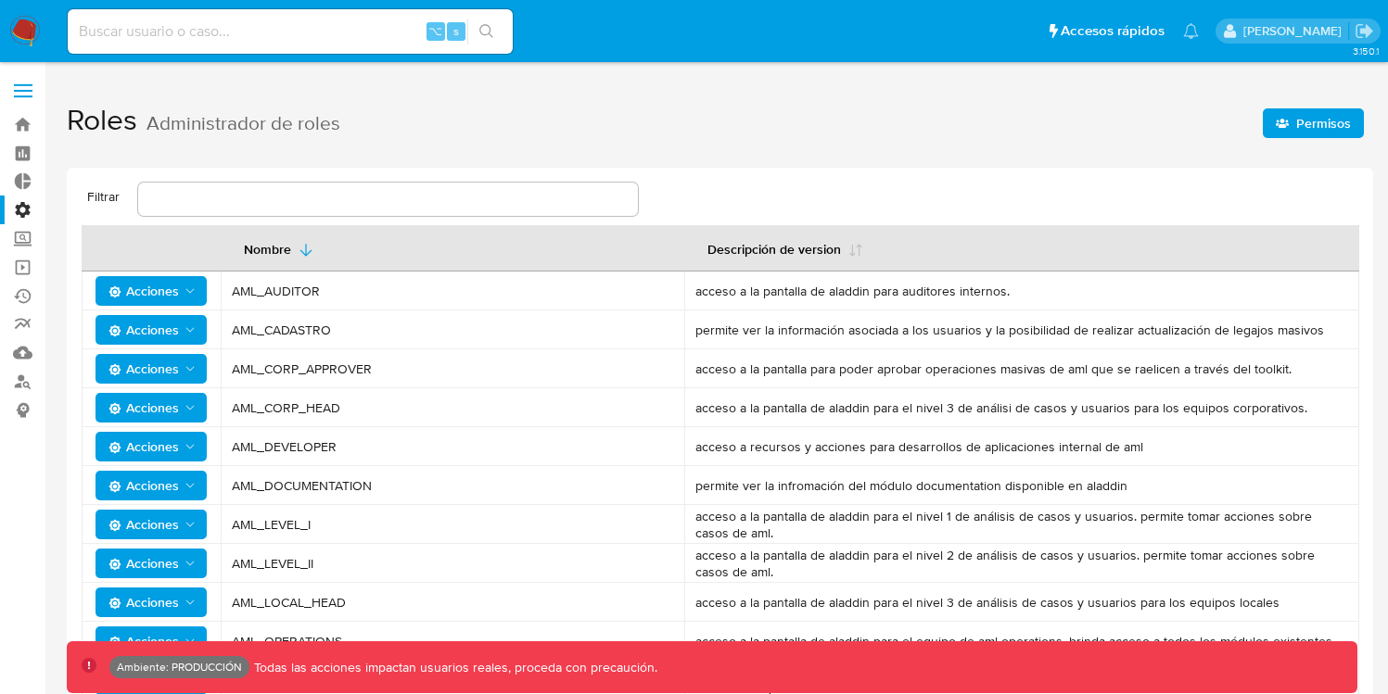
click at [1303, 125] on span "Permisos" at bounding box center [1323, 123] width 55 height 30
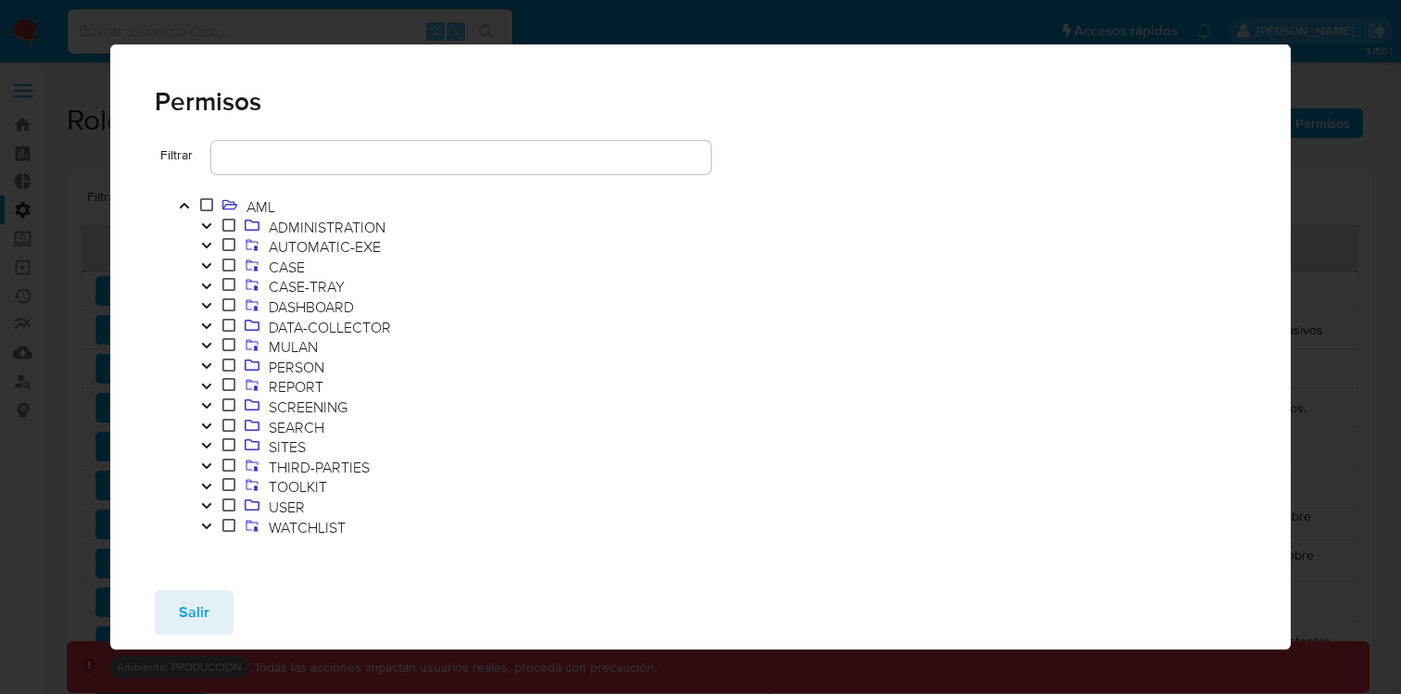
click at [205, 227] on icon "Toggle" at bounding box center [206, 226] width 9 height 6
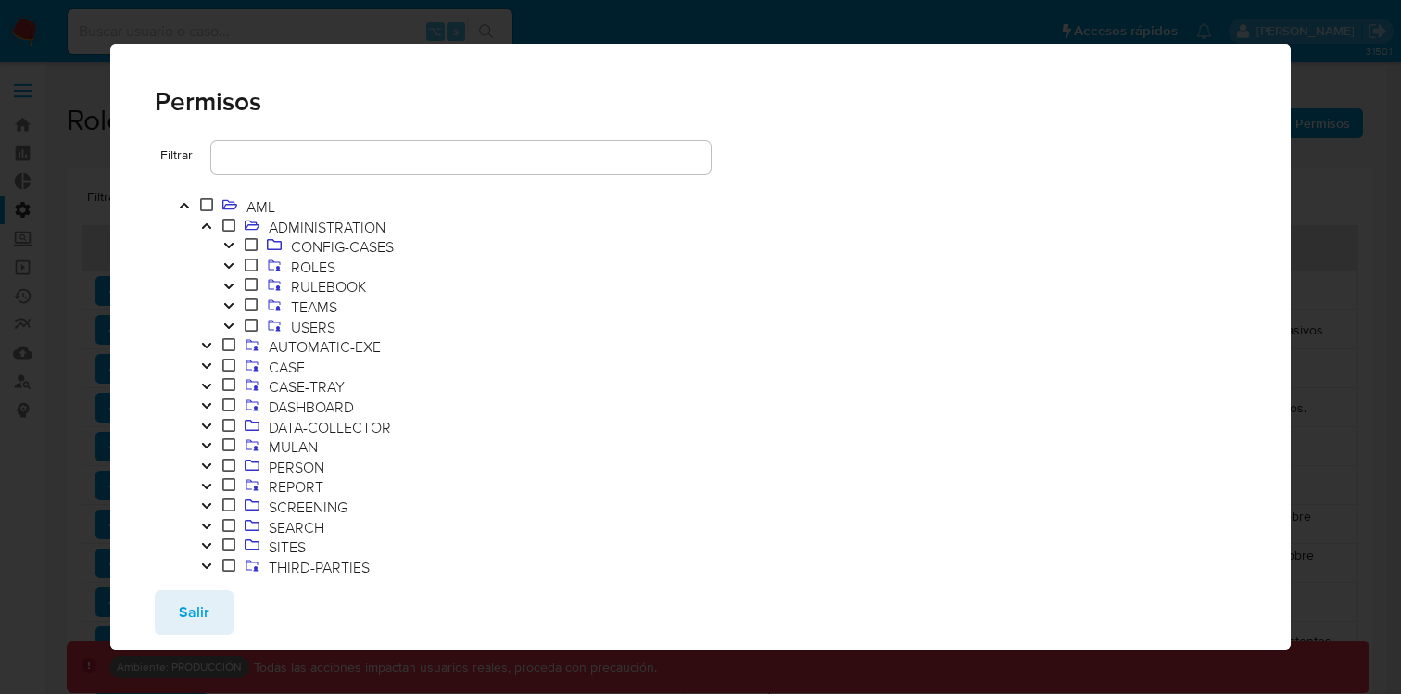
click at [205, 227] on icon "Toggle" at bounding box center [206, 226] width 13 height 11
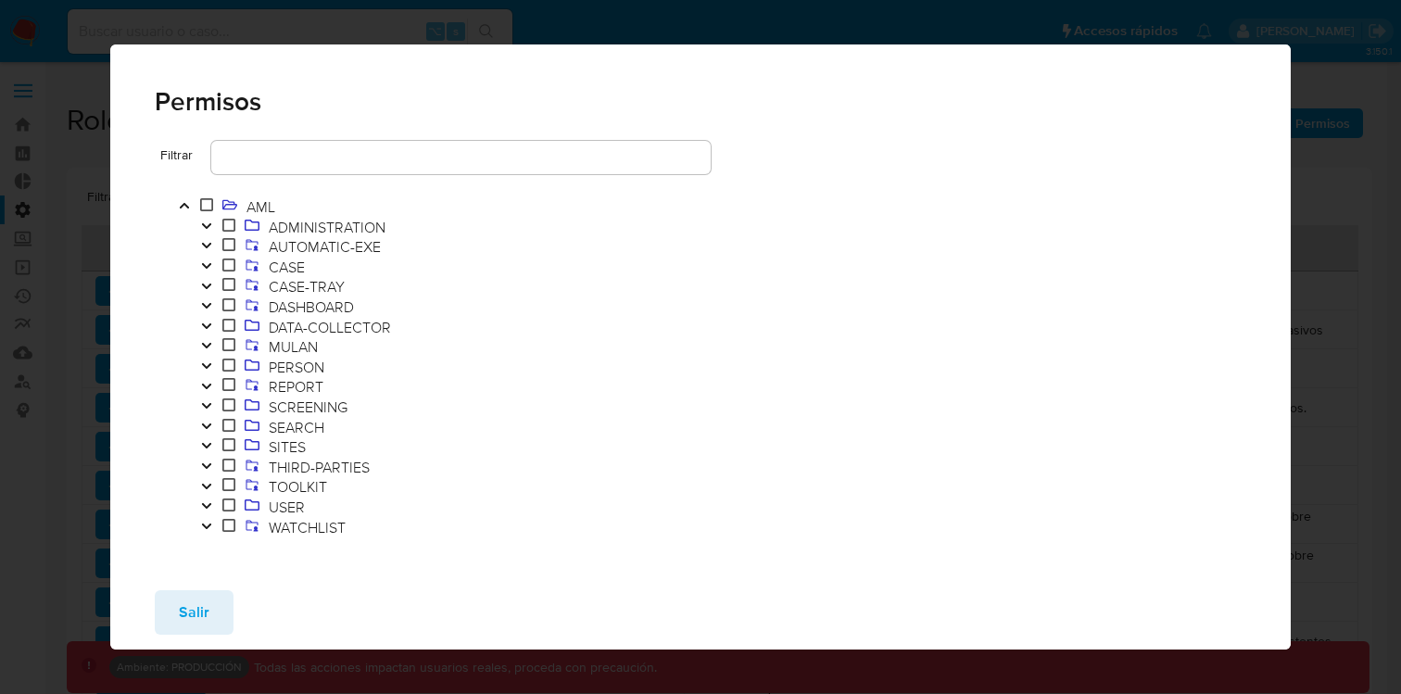
click at [213, 486] on button "Toggle" at bounding box center [207, 487] width 22 height 20
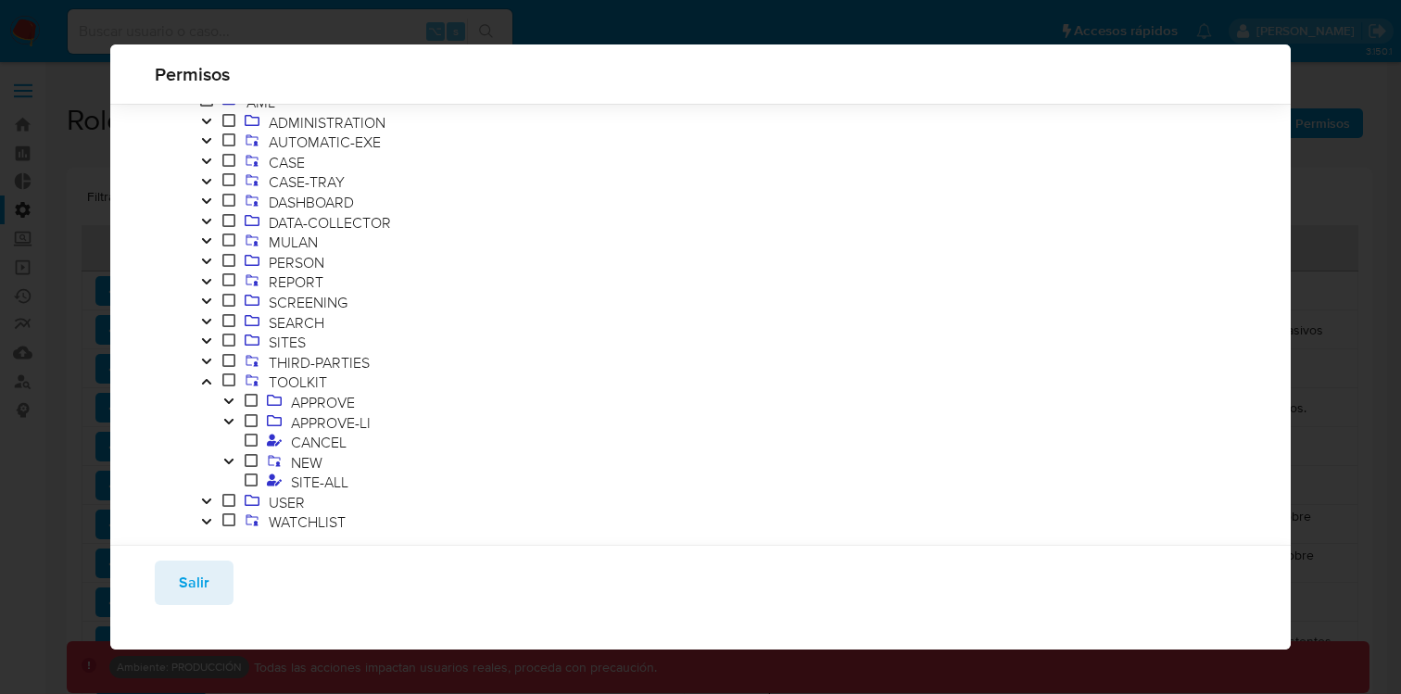
scroll to position [82, 0]
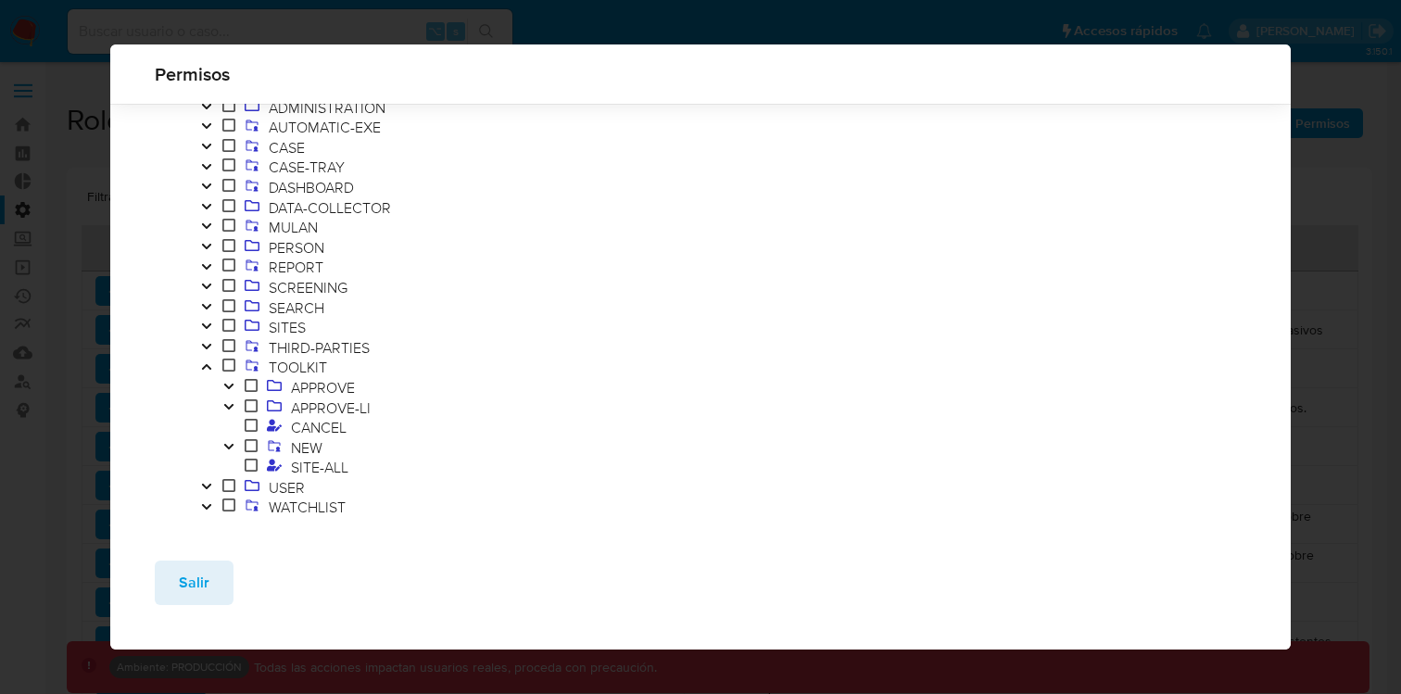
click at [231, 448] on icon "Toggle" at bounding box center [228, 446] width 13 height 11
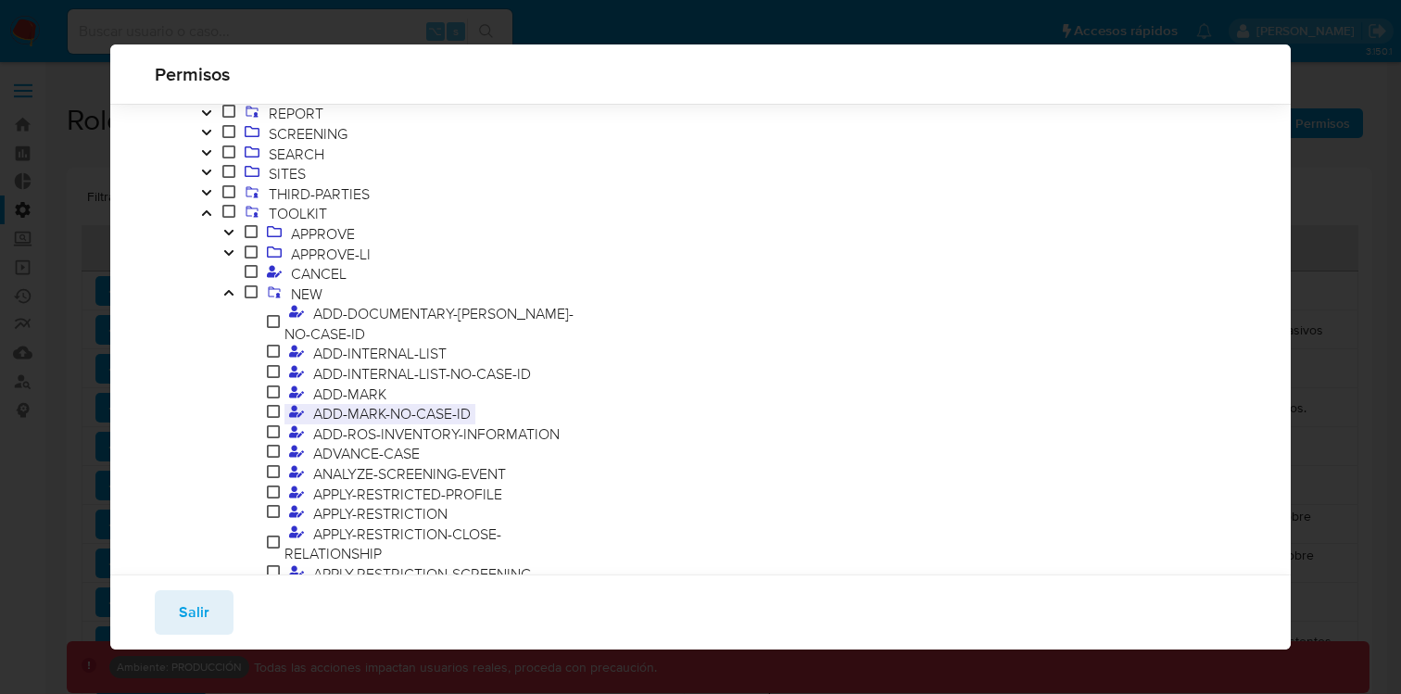
scroll to position [284, 0]
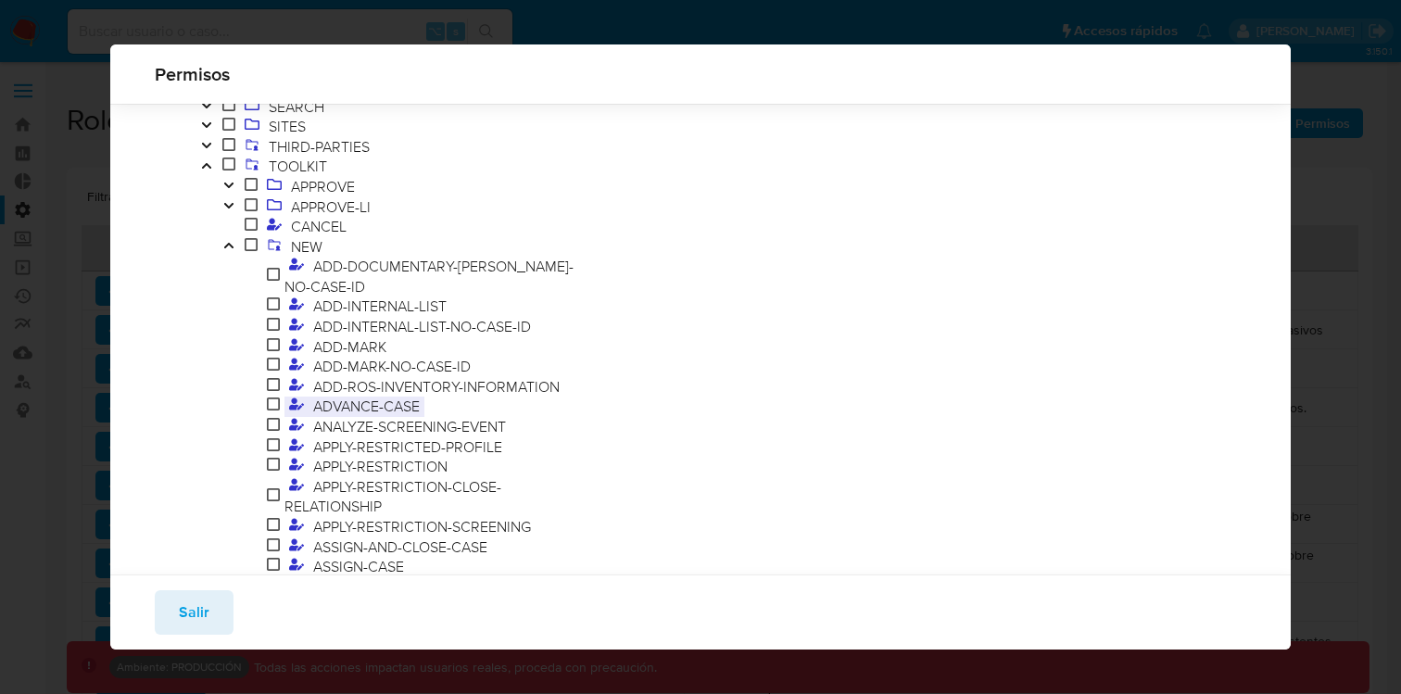
click at [412, 396] on span "ADVANCE-CASE" at bounding box center [367, 406] width 116 height 20
